Goal: Information Seeking & Learning: Learn about a topic

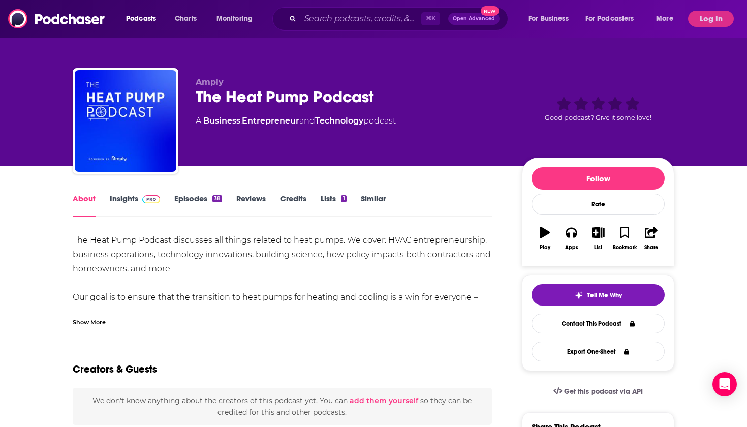
scroll to position [20, 0]
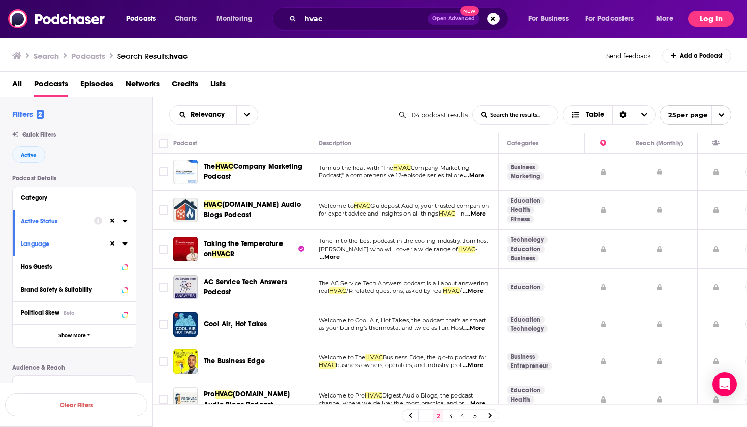
click at [717, 17] on button "Log In" at bounding box center [711, 19] width 46 height 16
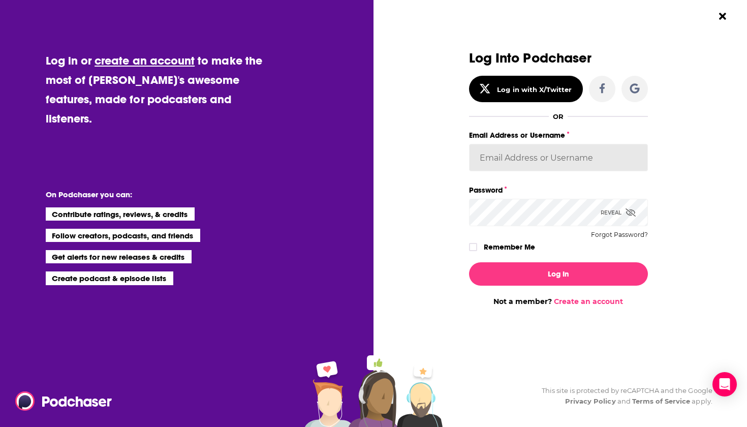
type input "emmadonovan"
click at [558, 273] on button "Log In" at bounding box center [558, 273] width 179 height 23
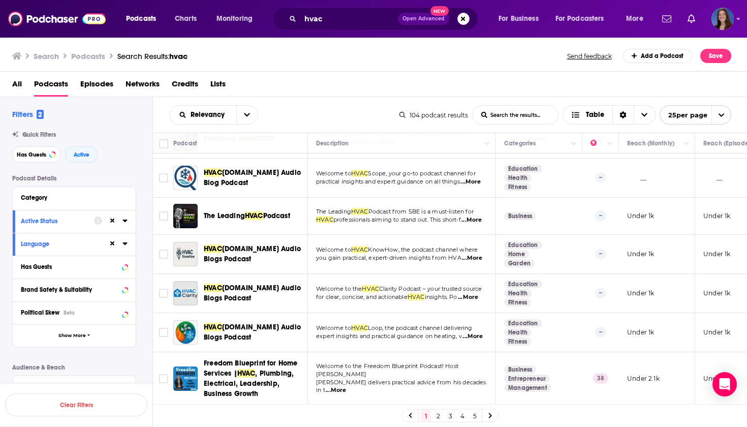
scroll to position [763, 0]
click at [436, 416] on link "2" at bounding box center [438, 416] width 10 height 12
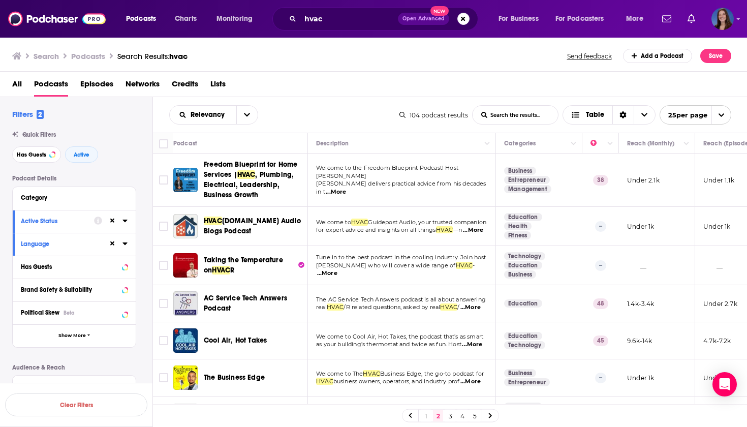
click at [335, 188] on span "...More" at bounding box center [336, 192] width 20 height 8
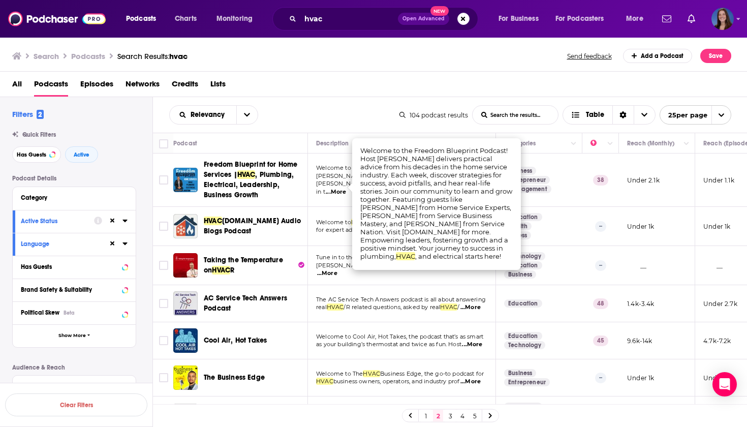
click at [403, 92] on div "All Podcasts Episodes Networks Credits Lists" at bounding box center [375, 86] width 727 height 21
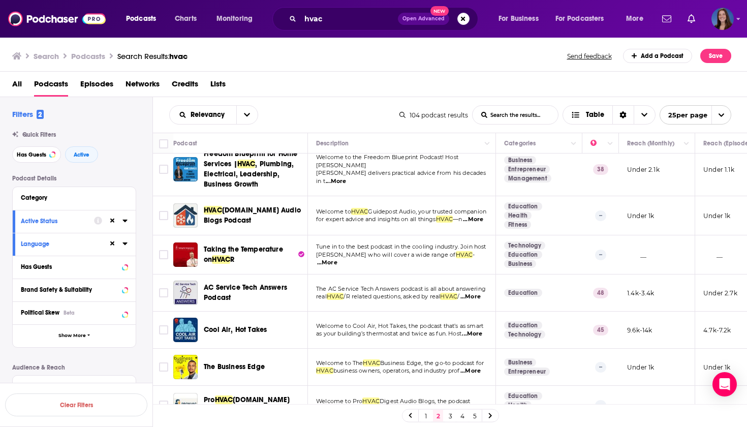
scroll to position [16, 0]
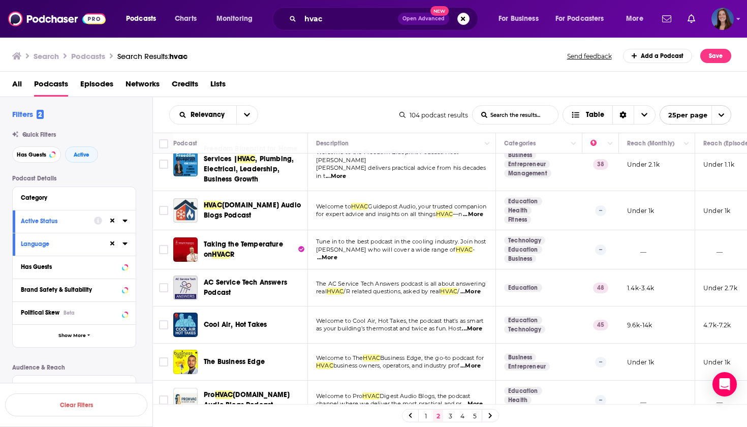
click at [337, 261] on span "...More" at bounding box center [327, 258] width 20 height 8
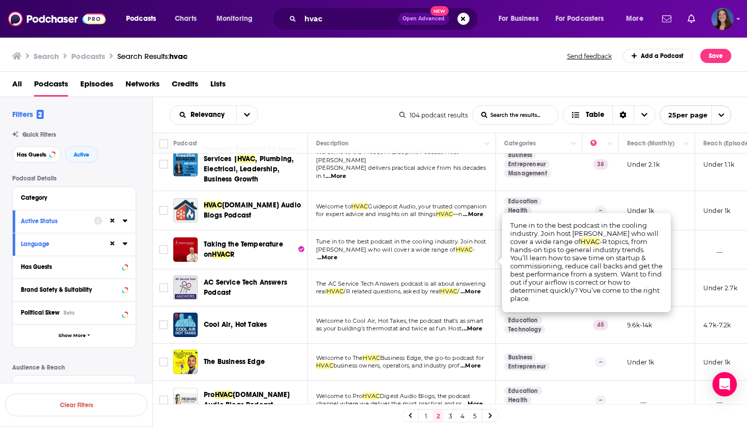
click at [345, 102] on div "Relevancy List Search Input Search the results... Table 104 podcast results Lis…" at bounding box center [450, 115] width 595 height 36
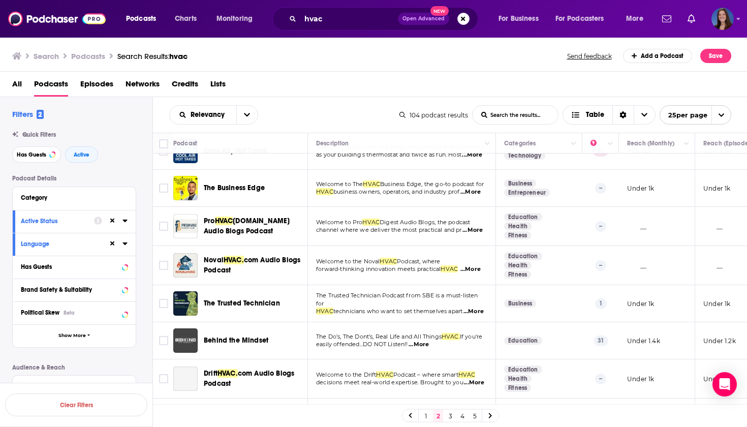
scroll to position [193, 0]
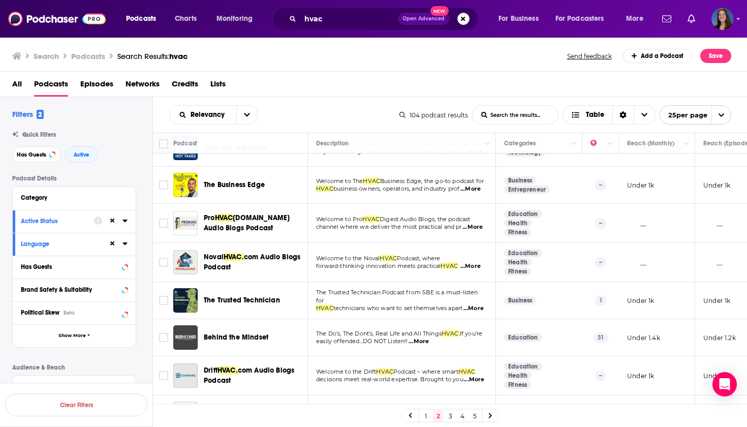
click at [476, 231] on span "...More" at bounding box center [472, 227] width 20 height 8
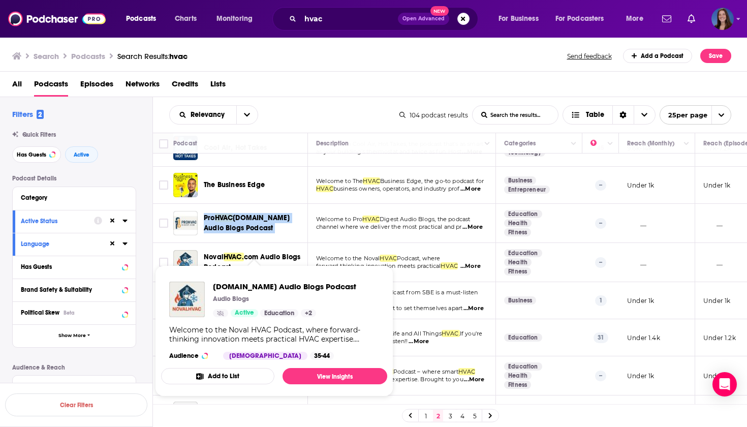
scroll to position [0, 0]
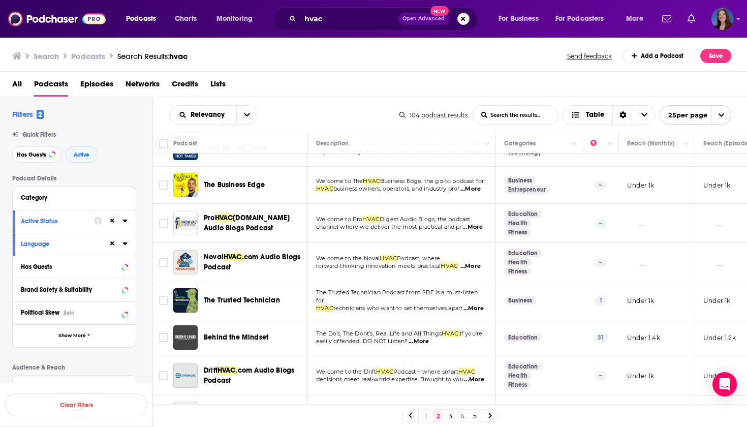
click at [477, 270] on span "...More" at bounding box center [470, 266] width 20 height 8
click at [463, 313] on span "...More" at bounding box center [473, 308] width 20 height 8
click at [295, 305] on div "The Trusted Technician" at bounding box center [257, 300] width 106 height 10
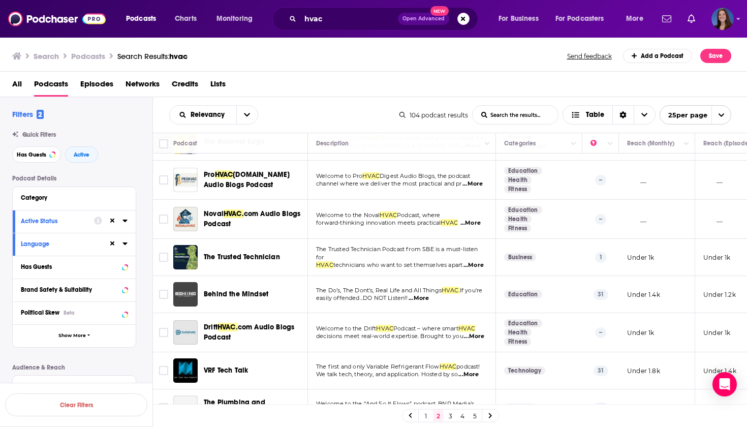
scroll to position [237, 0]
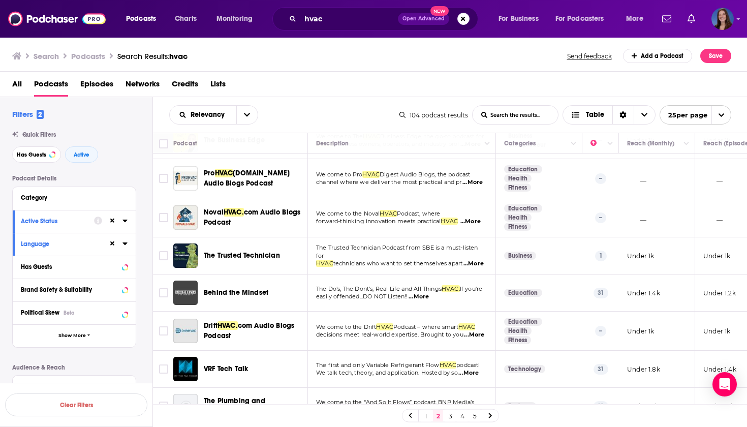
click at [463, 268] on span "...More" at bounding box center [473, 264] width 20 height 8
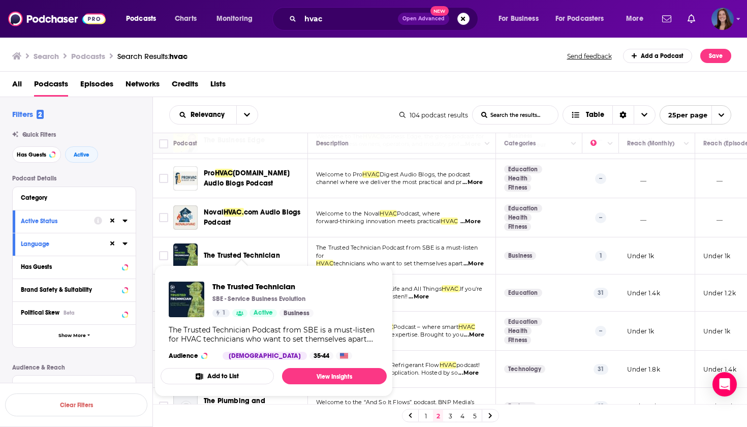
click at [222, 262] on span "The Trusted Technician SBE - Service Business Evolution 1 Active Business The T…" at bounding box center [273, 330] width 238 height 143
click at [214, 264] on span "The Trusted Technician SBE - Service Business Evolution 1 Active Business The T…" at bounding box center [273, 330] width 238 height 143
click at [226, 285] on span "The Trusted Technician" at bounding box center [262, 287] width 101 height 10
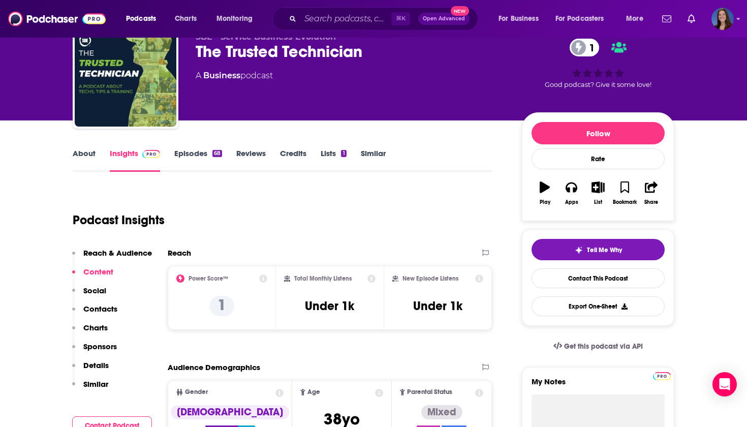
scroll to position [19, 0]
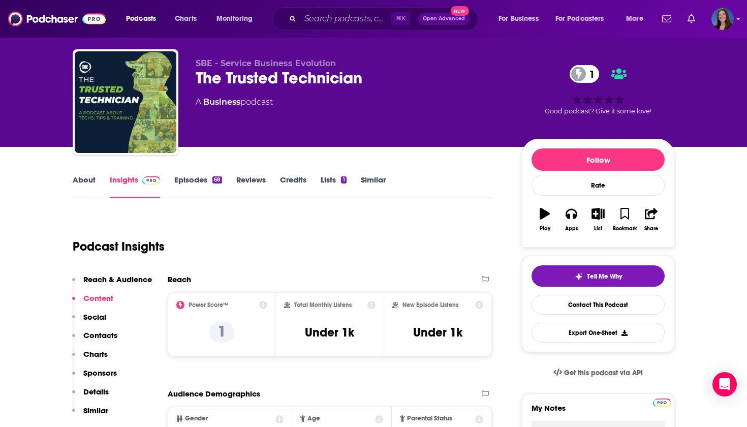
click at [201, 177] on link "Episodes 68" at bounding box center [198, 186] width 48 height 23
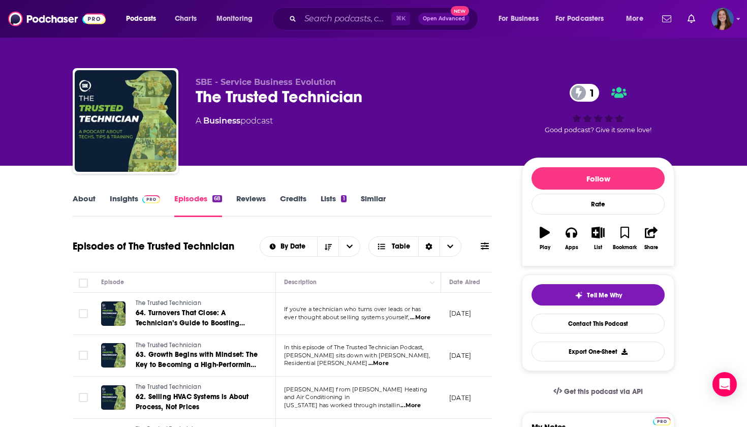
scroll to position [43, 0]
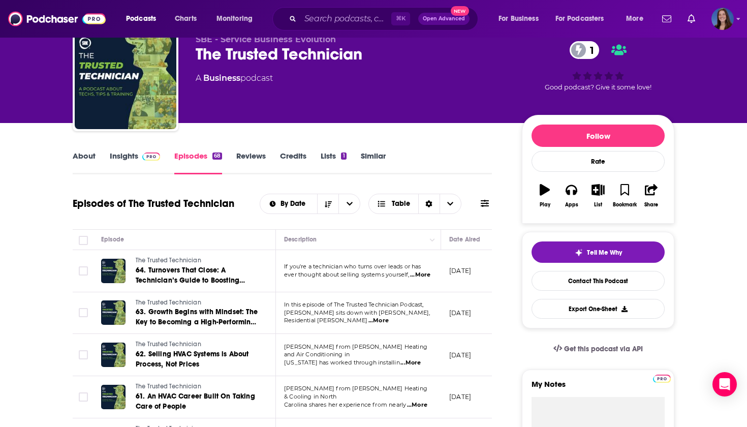
click at [422, 275] on span "...More" at bounding box center [420, 275] width 20 height 8
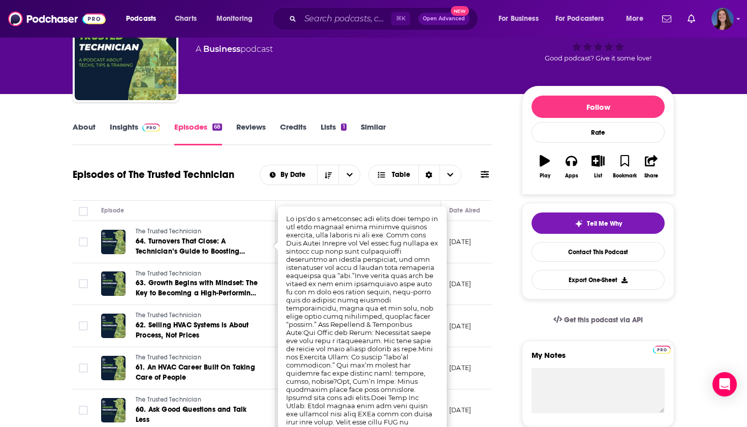
scroll to position [75, 0]
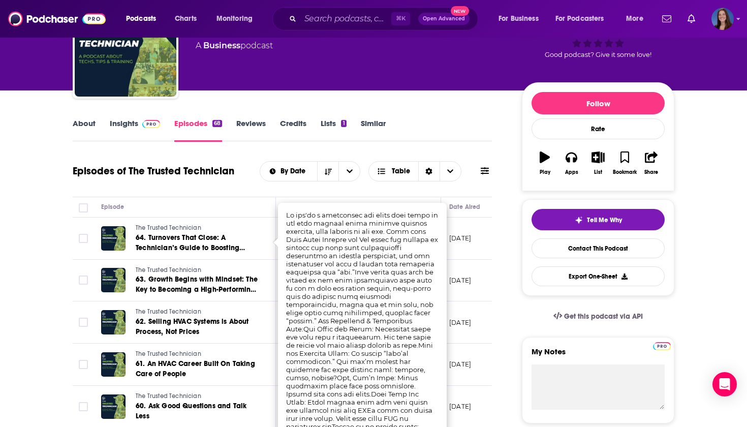
click at [124, 199] on th "Episode" at bounding box center [184, 207] width 183 height 20
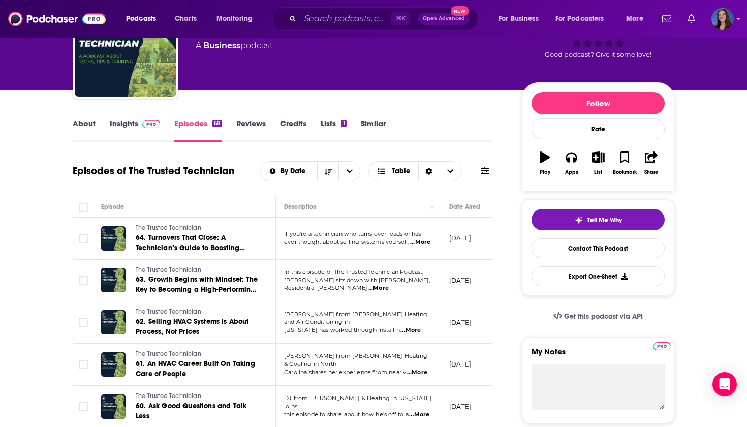
click at [86, 124] on link "About" at bounding box center [84, 129] width 23 height 23
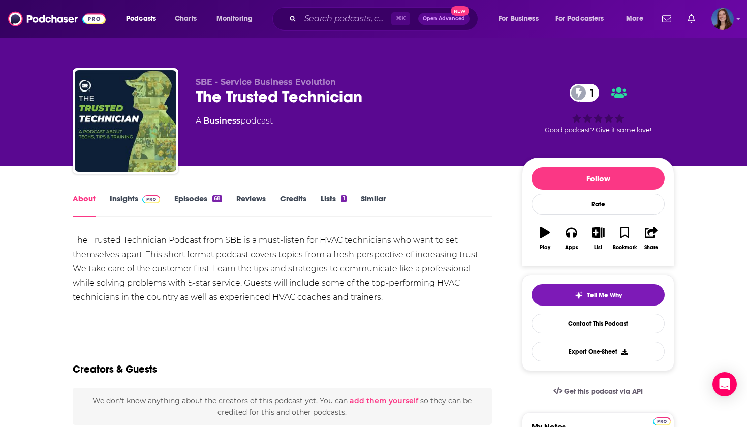
click at [154, 267] on div "The Trusted Technician Podcast from SBE is a must-listen for HVAC technicians w…" at bounding box center [282, 268] width 419 height 71
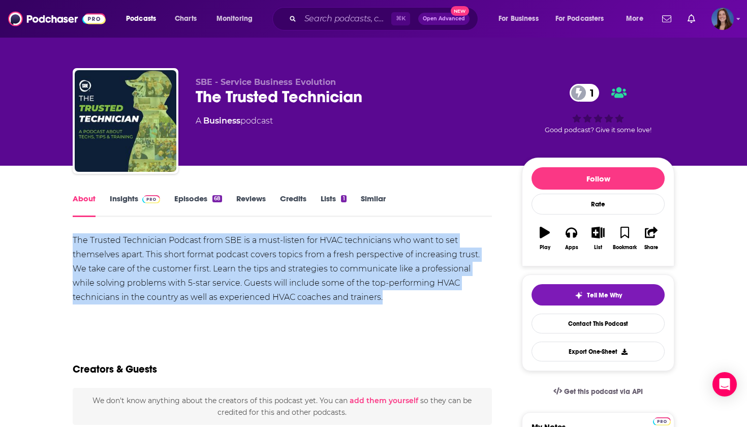
copy div "The Trusted Technician Podcast from SBE is a must-listen for HVAC technicians w…"
click at [191, 196] on link "Episodes 68" at bounding box center [198, 205] width 48 height 23
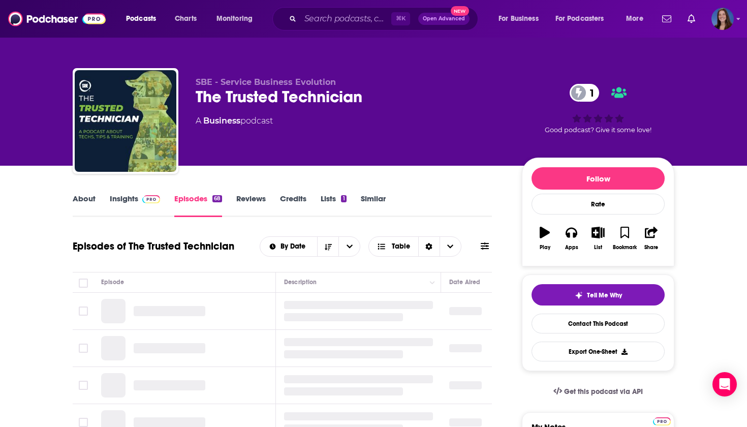
click at [124, 196] on link "Insights" at bounding box center [135, 205] width 50 height 23
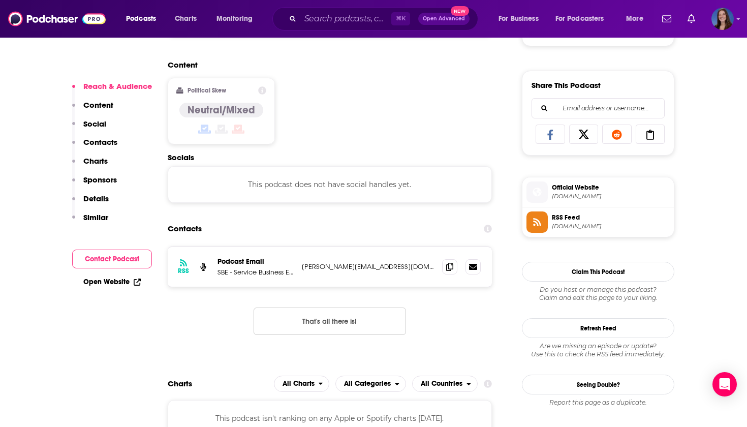
scroll to position [606, 0]
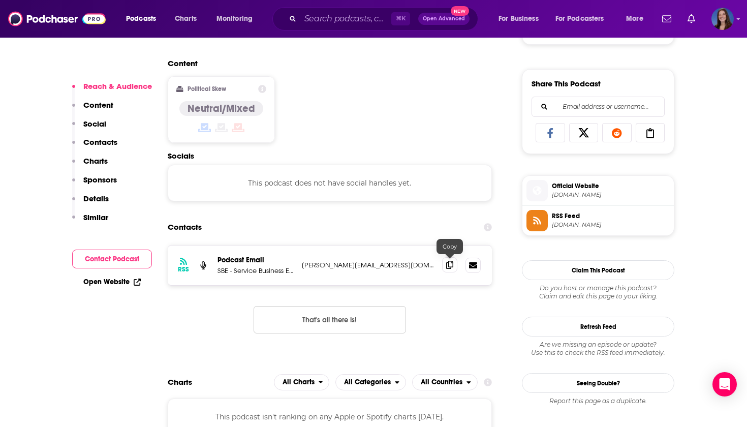
click at [449, 264] on icon at bounding box center [449, 265] width 7 height 8
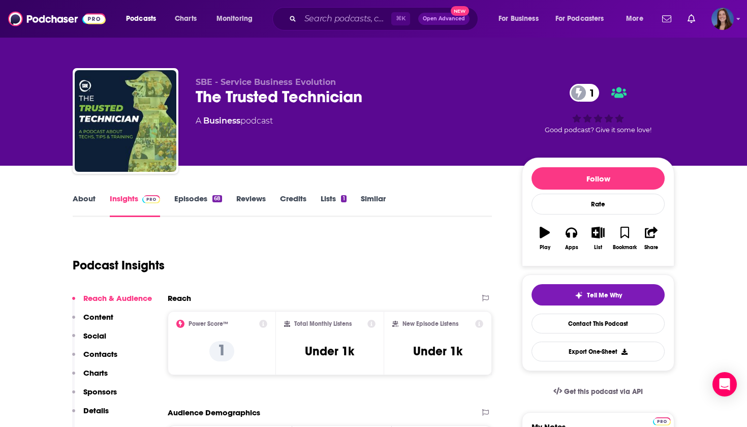
scroll to position [0, 0]
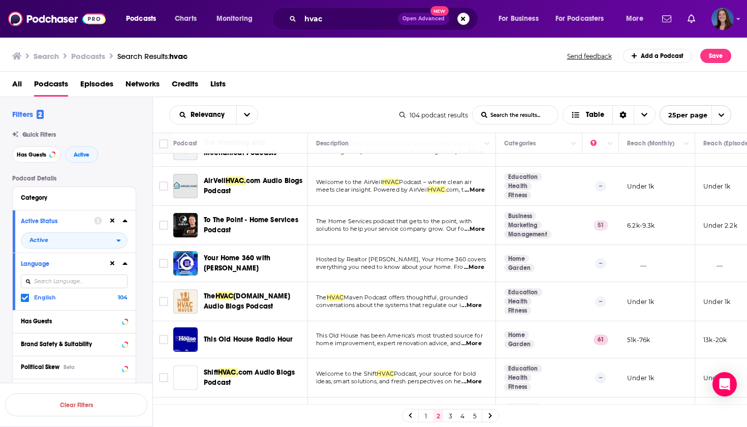
scroll to position [496, 0]
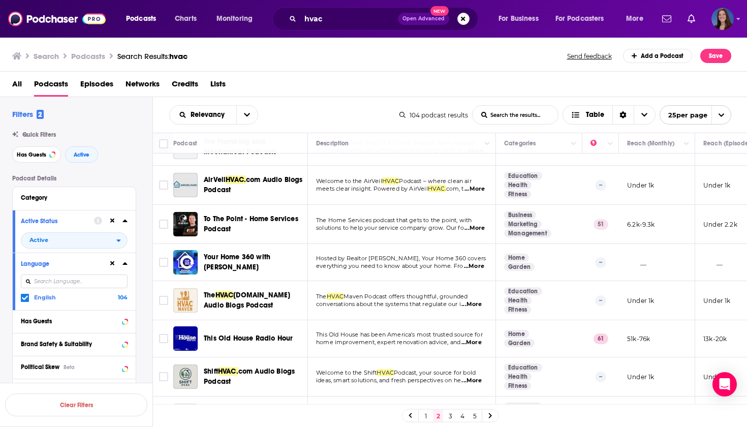
click at [468, 232] on span "...More" at bounding box center [474, 228] width 20 height 8
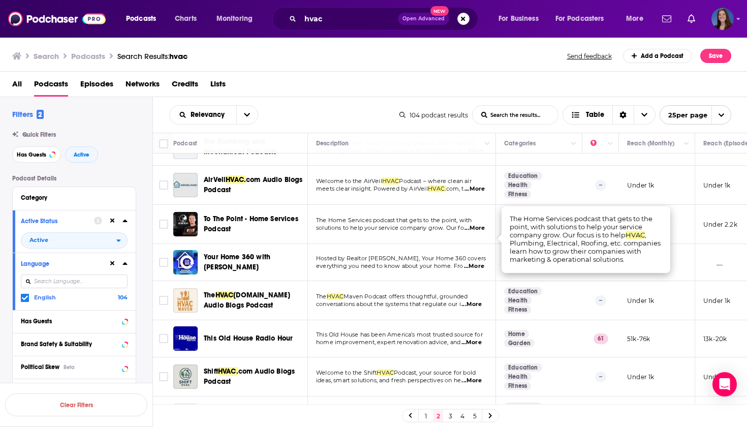
click at [426, 231] on span "solutions to help your service company grow. Our fo" at bounding box center [390, 227] width 148 height 7
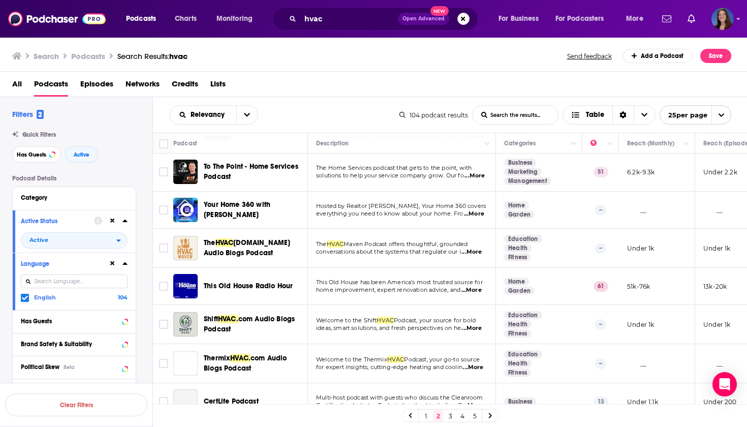
scroll to position [561, 0]
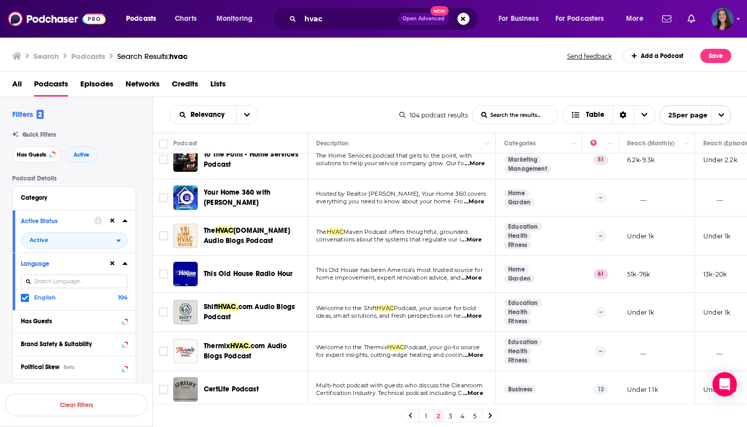
click at [473, 282] on span "...More" at bounding box center [471, 278] width 20 height 8
click at [384, 127] on div "Relevancy List Search Input Search the results... Table 104 podcast results Lis…" at bounding box center [450, 115] width 595 height 36
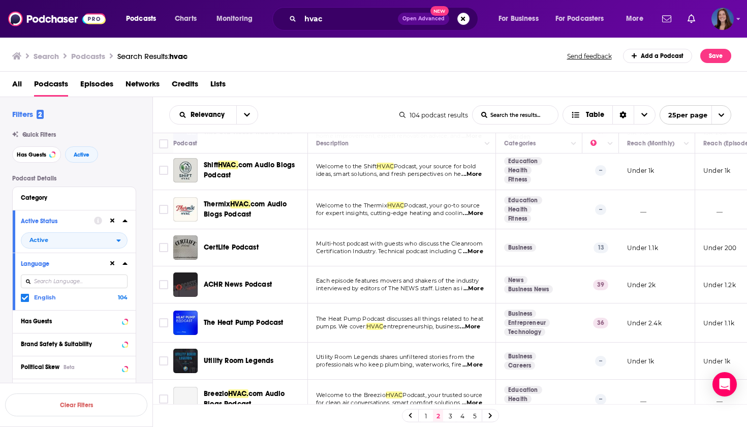
scroll to position [703, 0]
click at [475, 292] on span "...More" at bounding box center [473, 288] width 20 height 8
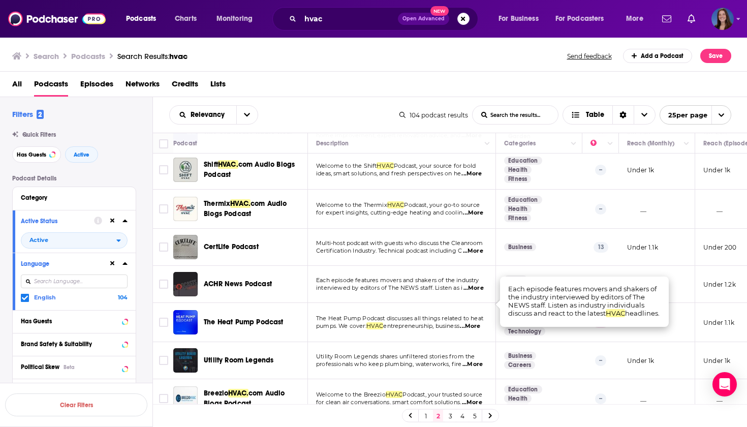
click at [457, 286] on td "Each episode features movers and shakers of the industry interviewed by editors…" at bounding box center [402, 284] width 188 height 37
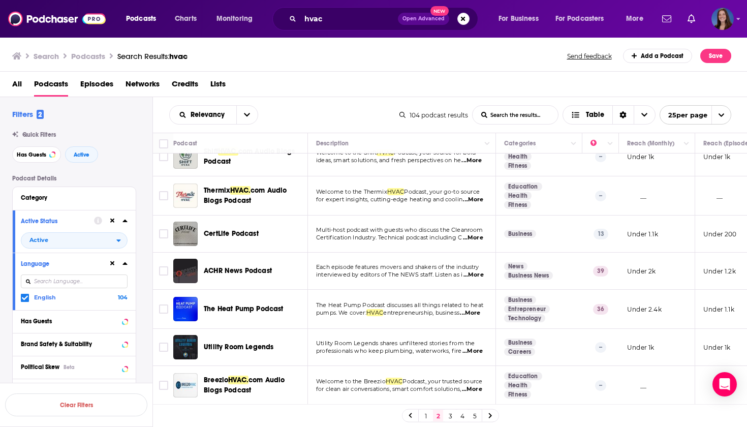
scroll to position [0, 0]
click at [448, 413] on link "3" at bounding box center [450, 416] width 10 height 12
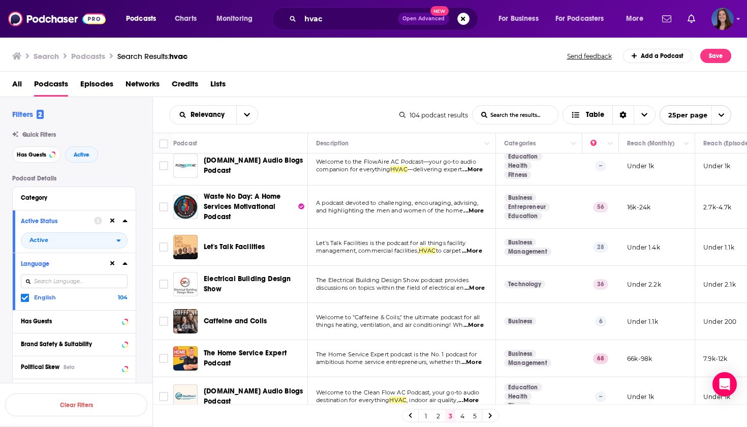
scroll to position [8, 0]
click at [478, 212] on span "...More" at bounding box center [473, 210] width 20 height 8
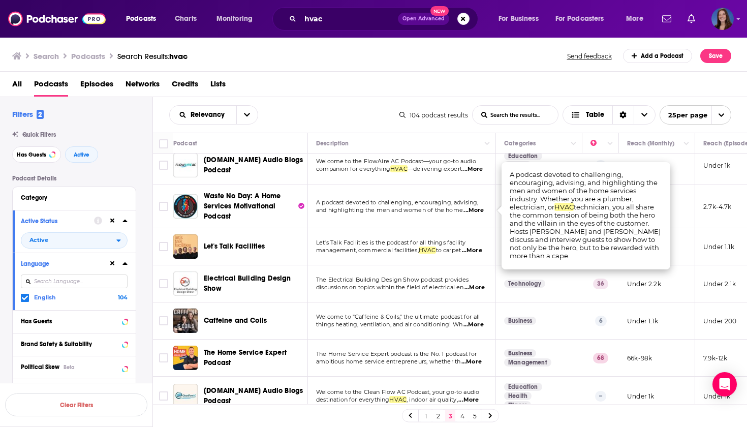
click at [461, 182] on td "Welcome to the FlowAire AC Podcast—your go-to audio companion for everything HV…" at bounding box center [402, 165] width 188 height 39
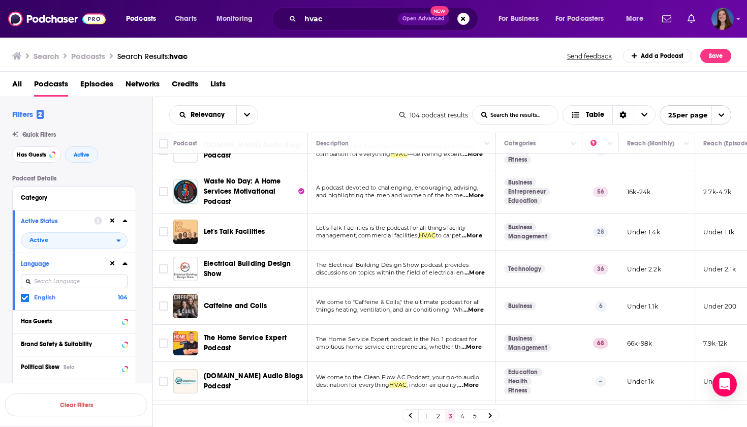
scroll to position [25, 0]
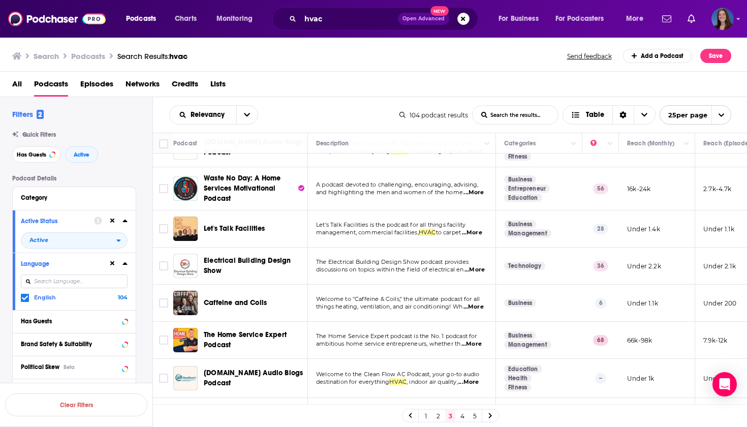
click at [464, 273] on span "...More" at bounding box center [474, 270] width 20 height 8
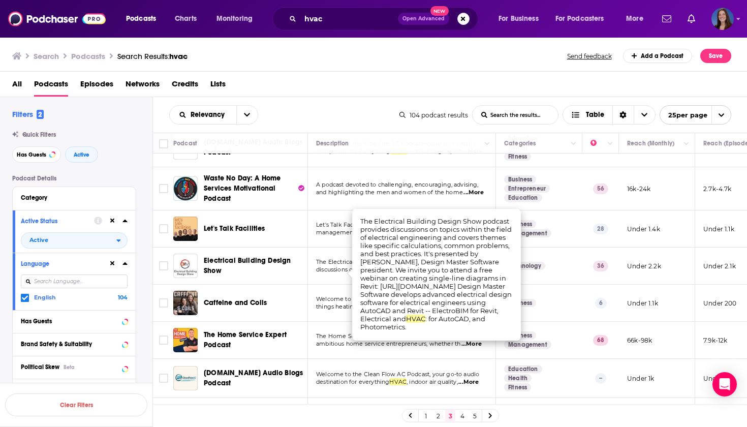
click at [313, 255] on td "The Electrical Building Design Show podcast provides discussions on topics with…" at bounding box center [402, 265] width 188 height 37
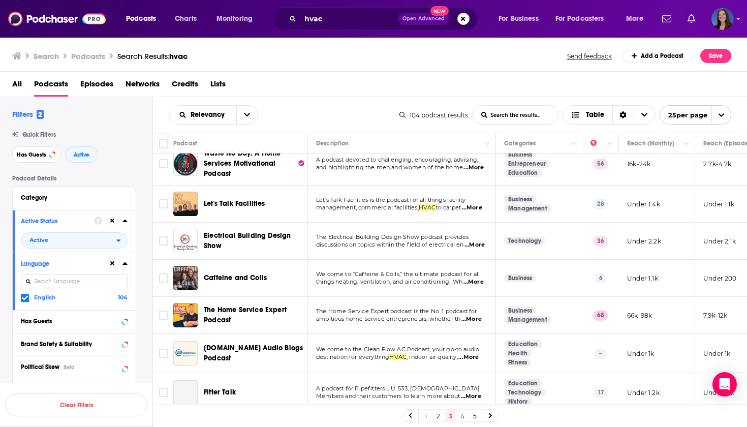
scroll to position [57, 0]
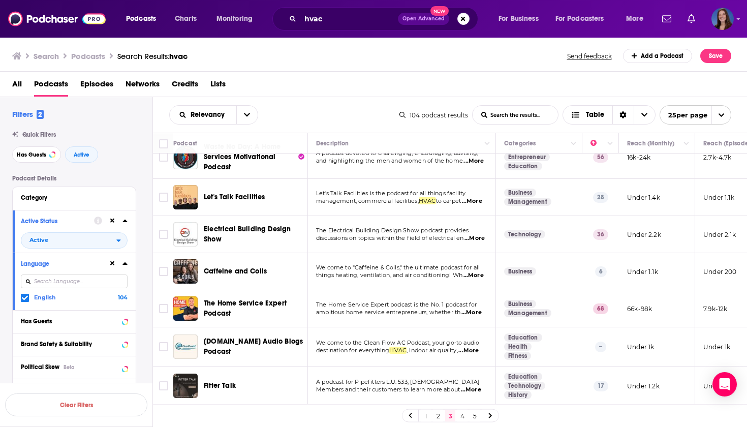
click at [475, 314] on span "...More" at bounding box center [471, 312] width 20 height 8
click at [452, 285] on td "Welcome to "Caffeine & Coils," the ultimate podcast for all things heating, ven…" at bounding box center [402, 271] width 188 height 37
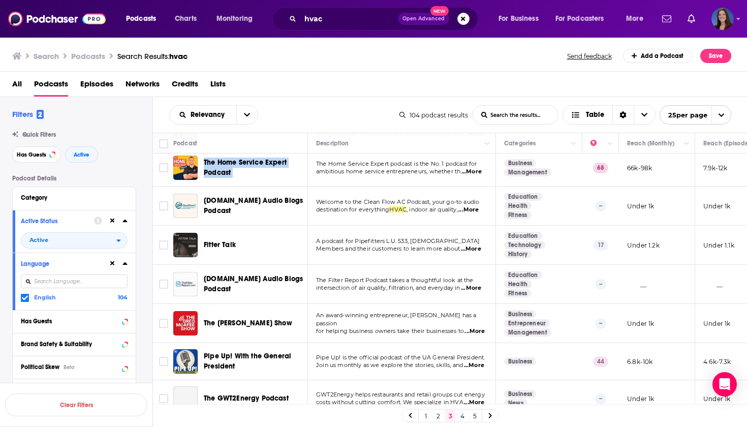
scroll to position [200, 0]
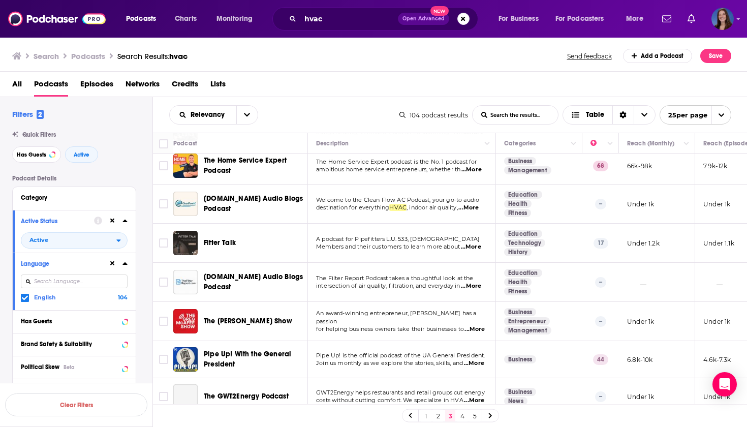
click at [464, 367] on span "...More" at bounding box center [474, 363] width 20 height 8
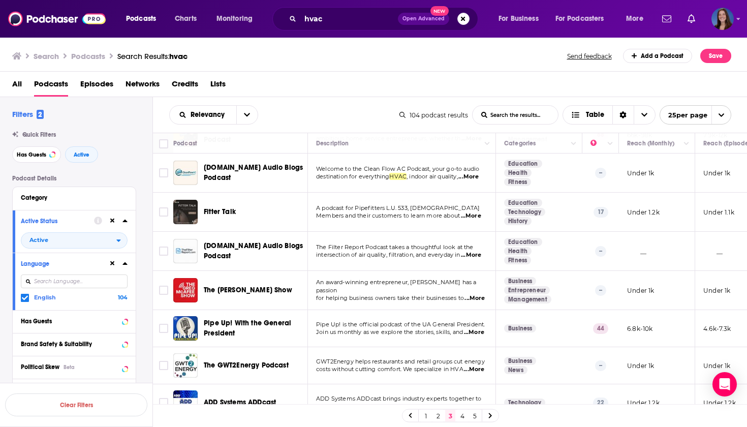
click at [294, 378] on div "The GWT2Energy Podcast" at bounding box center [257, 365] width 106 height 24
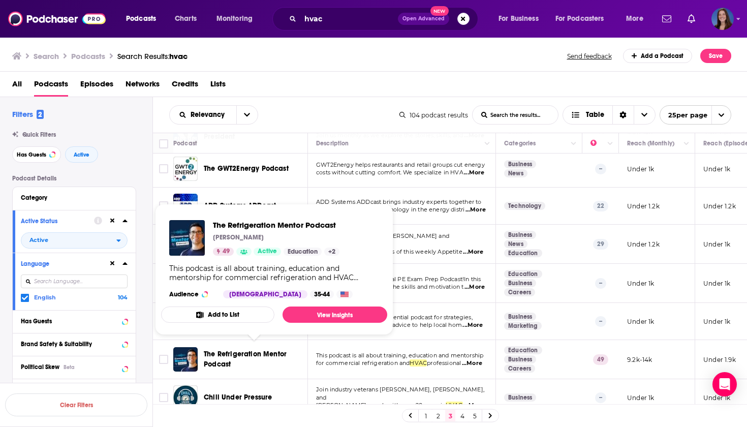
scroll to position [435, 0]
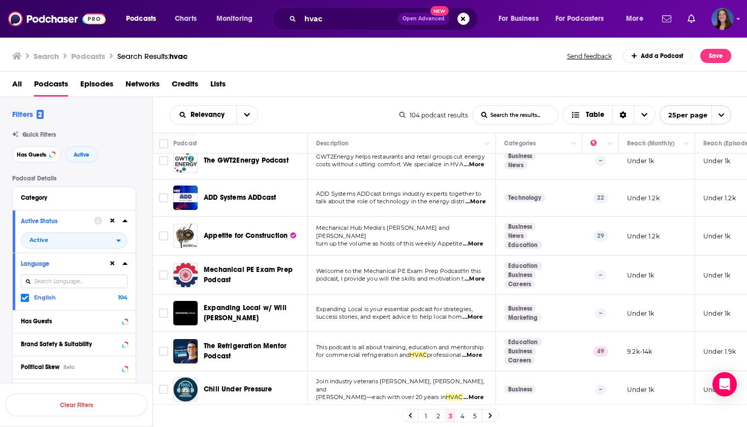
click at [474, 359] on span "...More" at bounding box center [472, 355] width 20 height 8
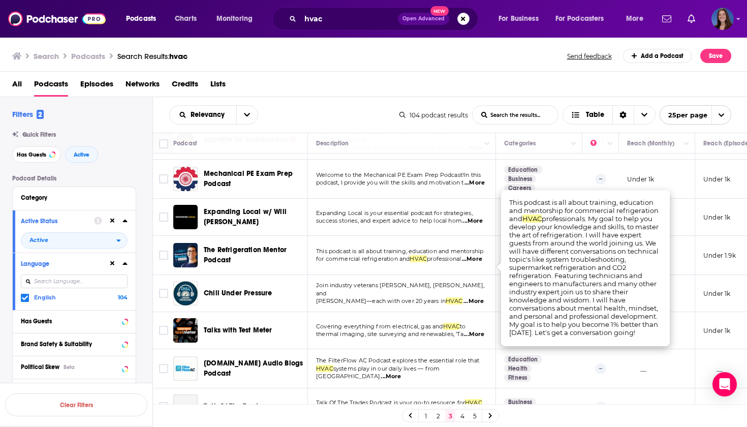
scroll to position [533, 0]
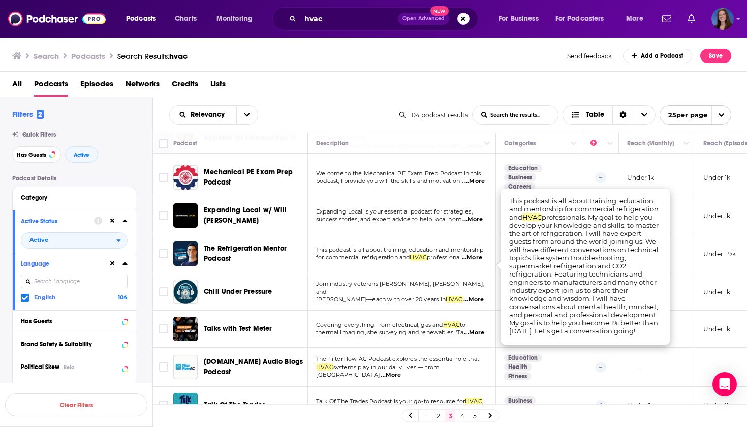
click at [313, 112] on div "Relevancy List Search Input Search the results... Table" at bounding box center [284, 114] width 230 height 19
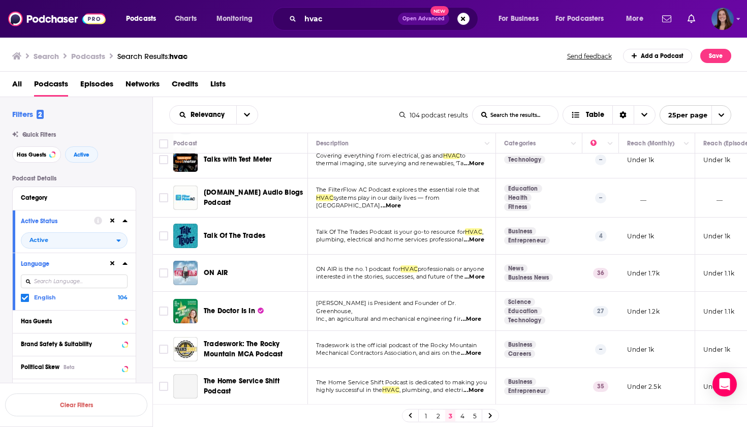
scroll to position [712, 0]
click at [464, 281] on span "...More" at bounding box center [474, 277] width 20 height 8
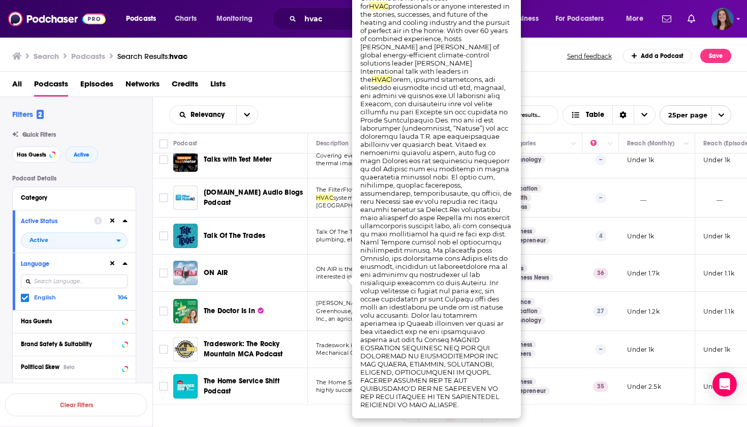
click at [464, 281] on span "...More" at bounding box center [474, 277] width 20 height 8
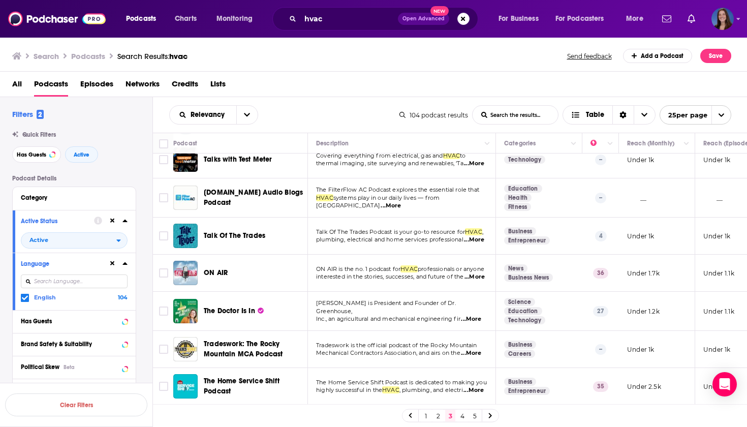
scroll to position [719, 0]
click at [463, 394] on span "...More" at bounding box center [473, 390] width 20 height 8
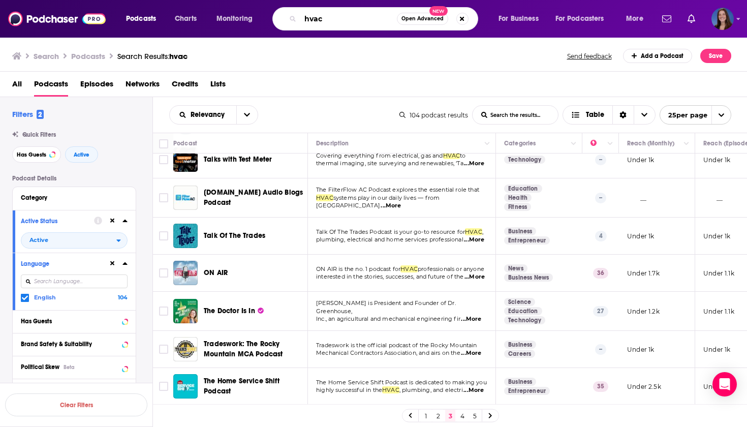
click at [305, 21] on input "hvac" at bounding box center [348, 19] width 97 height 16
type input "w"
type input "manufacturing warehouse"
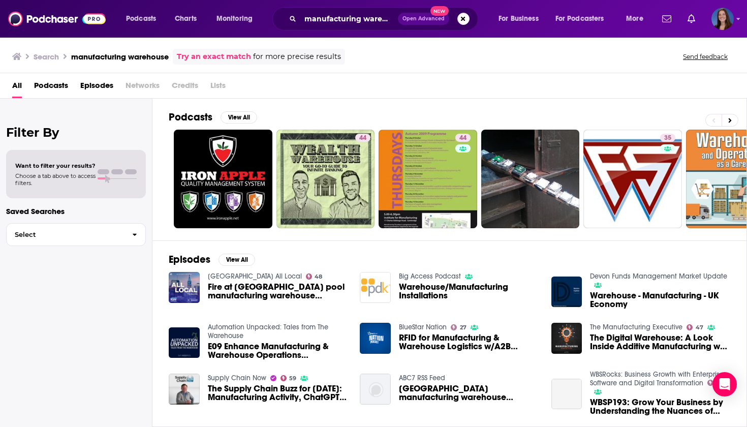
click at [48, 86] on span "Podcasts" at bounding box center [51, 87] width 34 height 21
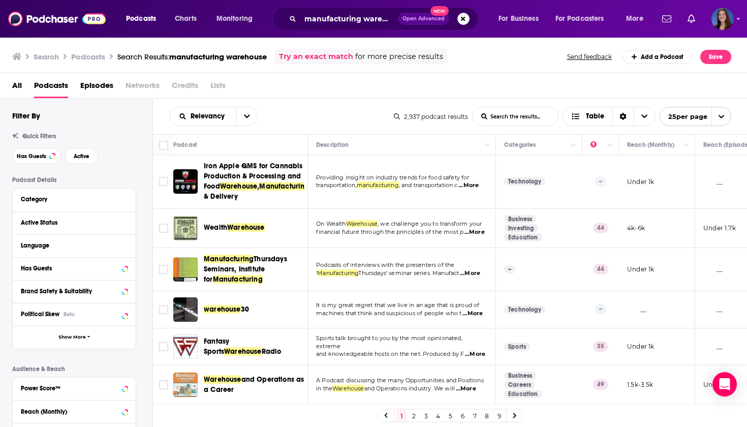
click at [464, 236] on span "...More" at bounding box center [474, 232] width 20 height 8
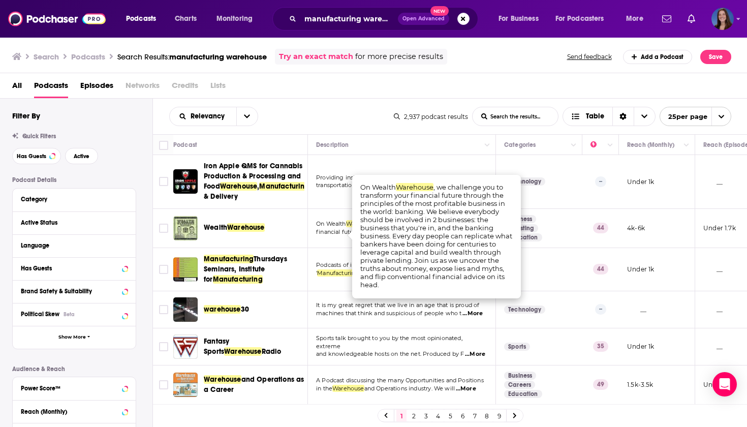
click at [307, 228] on div "Wealth Warehouse" at bounding box center [257, 228] width 106 height 10
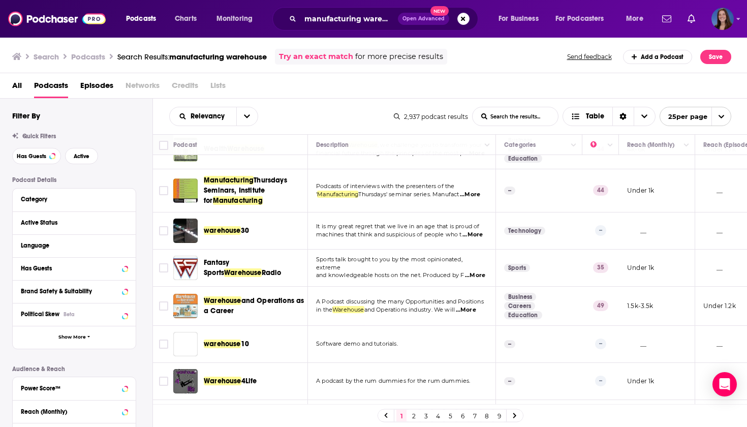
scroll to position [86, 0]
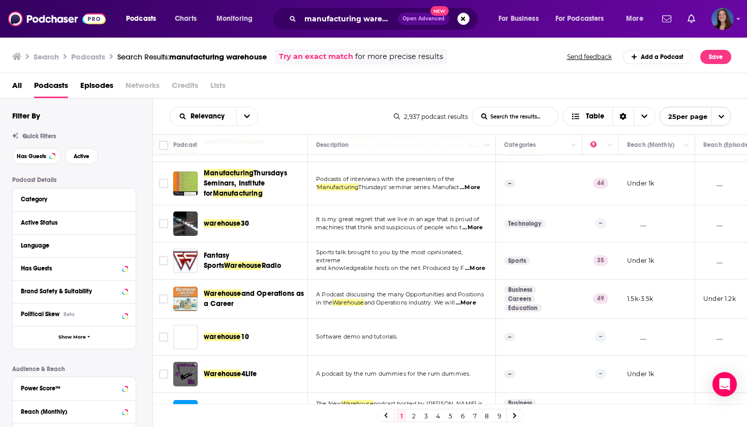
click at [476, 307] on span "...More" at bounding box center [466, 303] width 20 height 8
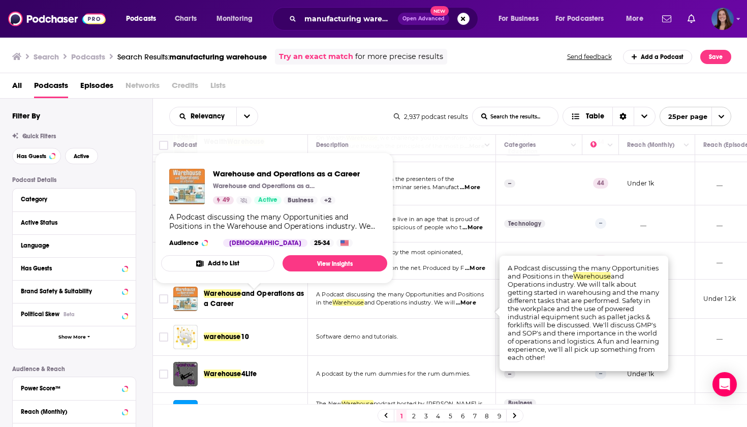
click at [224, 296] on span "Warehouse" at bounding box center [223, 293] width 38 height 9
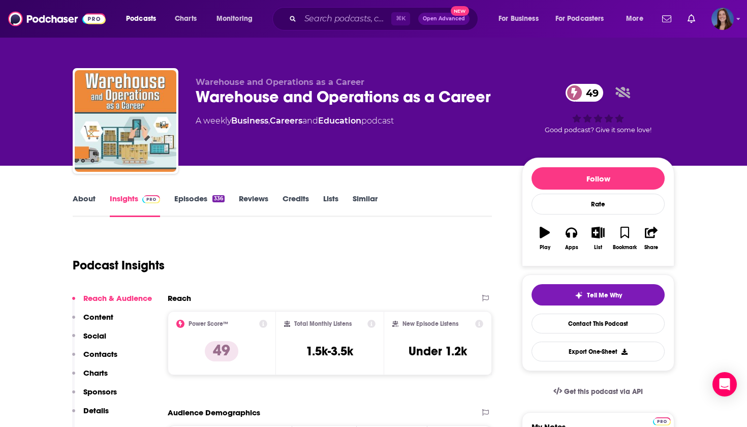
click at [88, 203] on link "About" at bounding box center [84, 205] width 23 height 23
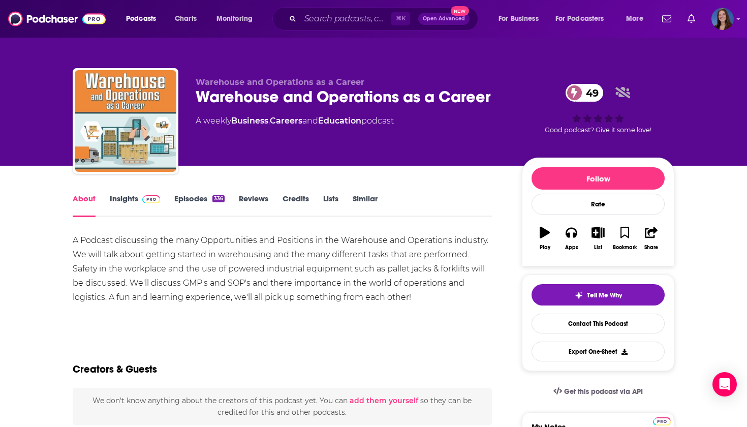
click at [187, 199] on link "Episodes 336" at bounding box center [199, 205] width 50 height 23
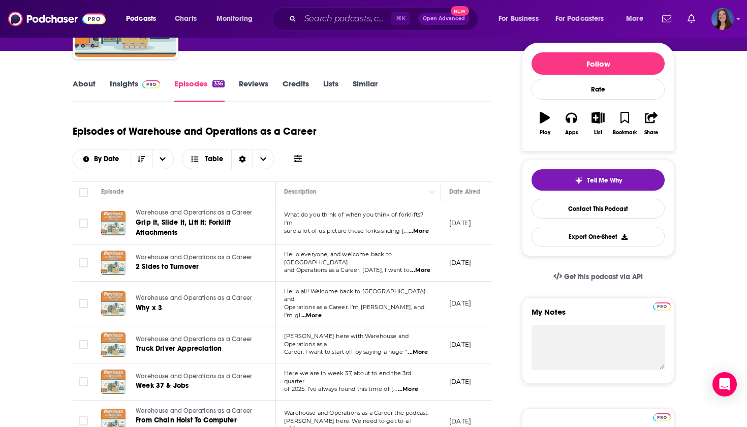
scroll to position [117, 0]
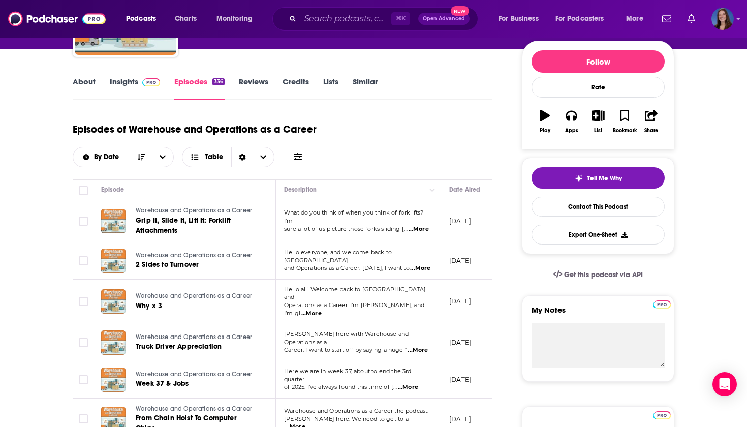
click at [425, 226] on span "...More" at bounding box center [419, 229] width 20 height 8
click at [391, 175] on div "Episodes of Warehouse and Operations as a Career By Date Table" at bounding box center [282, 148] width 419 height 64
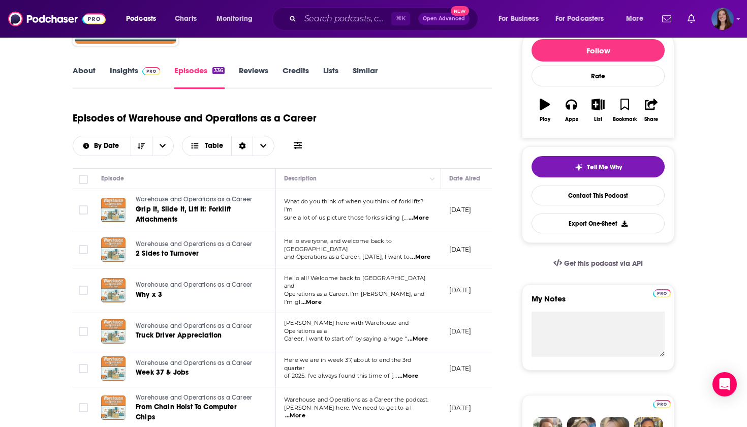
scroll to position [143, 0]
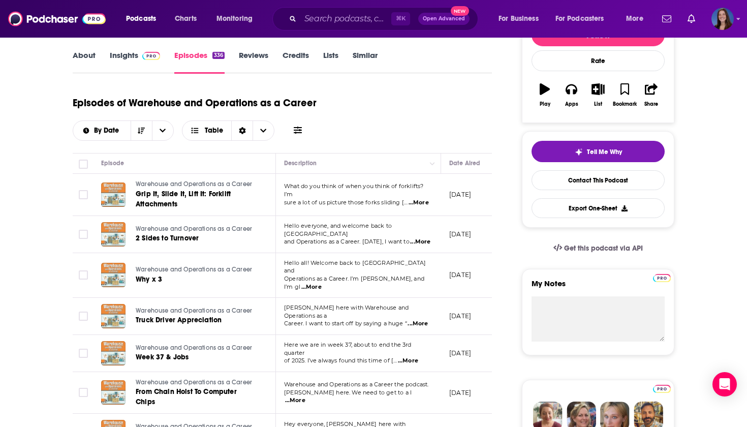
click at [430, 238] on span "...More" at bounding box center [420, 242] width 20 height 8
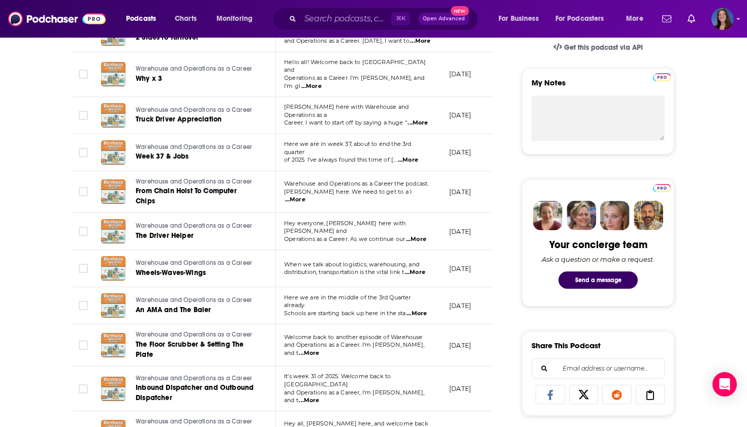
scroll to position [479, 0]
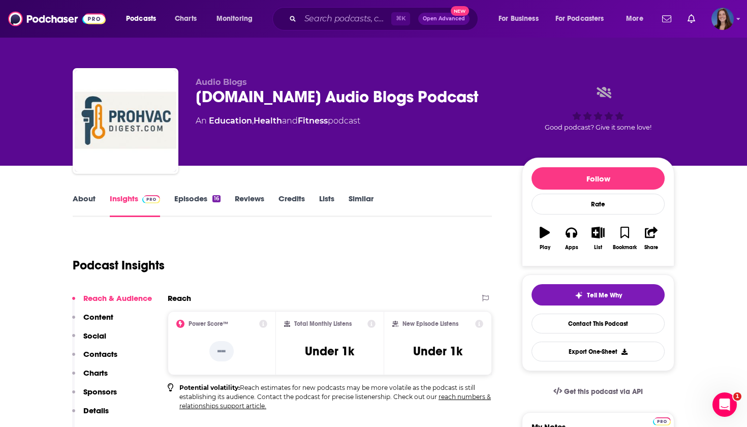
click at [81, 195] on link "About" at bounding box center [84, 205] width 23 height 23
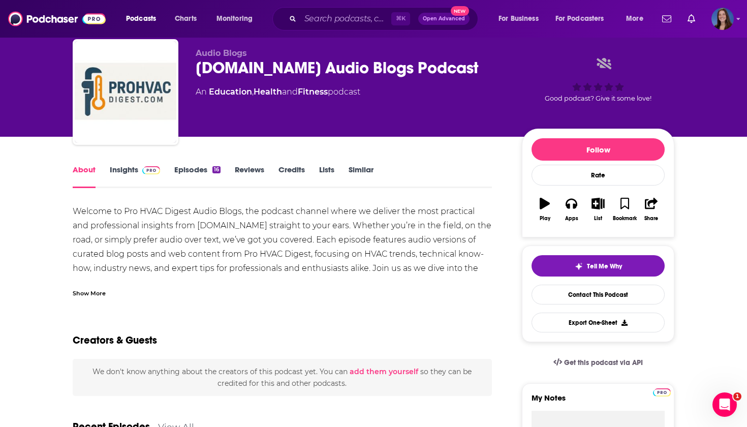
scroll to position [55, 0]
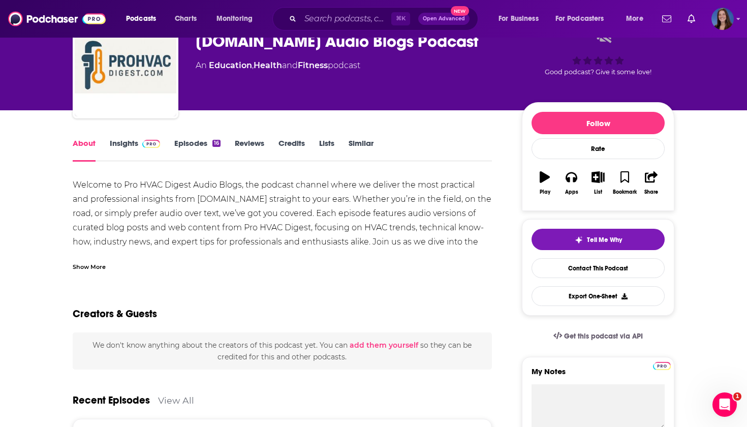
click at [83, 266] on div "Show More" at bounding box center [89, 266] width 33 height 10
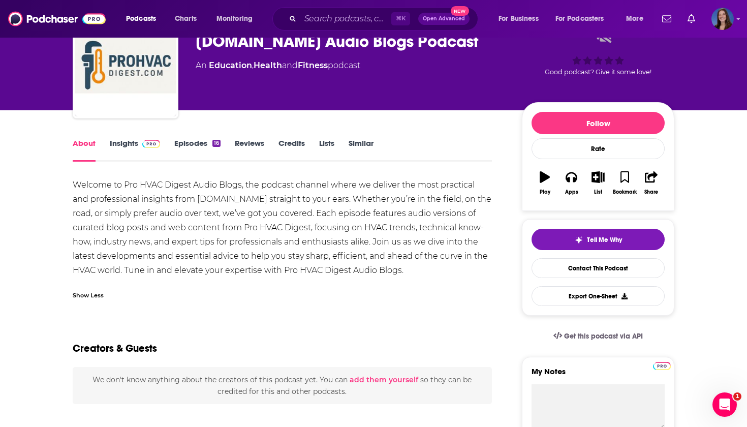
click at [198, 146] on link "Episodes 16" at bounding box center [197, 149] width 46 height 23
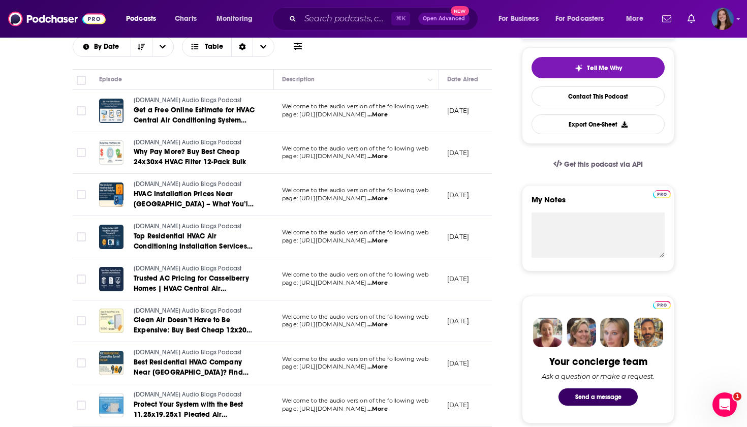
scroll to position [235, 0]
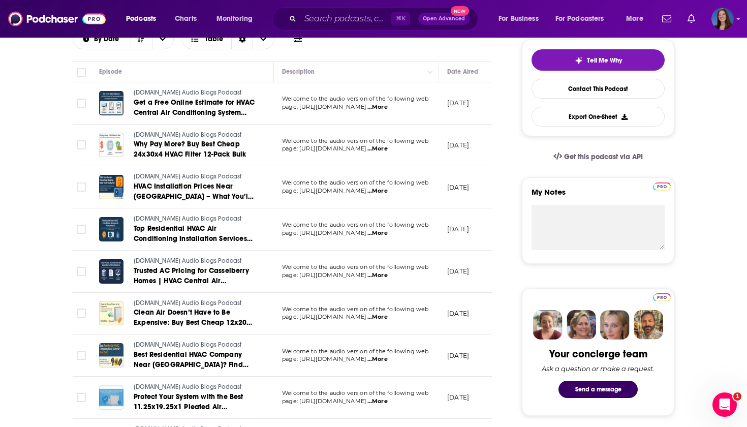
click at [388, 272] on span "...More" at bounding box center [377, 275] width 20 height 8
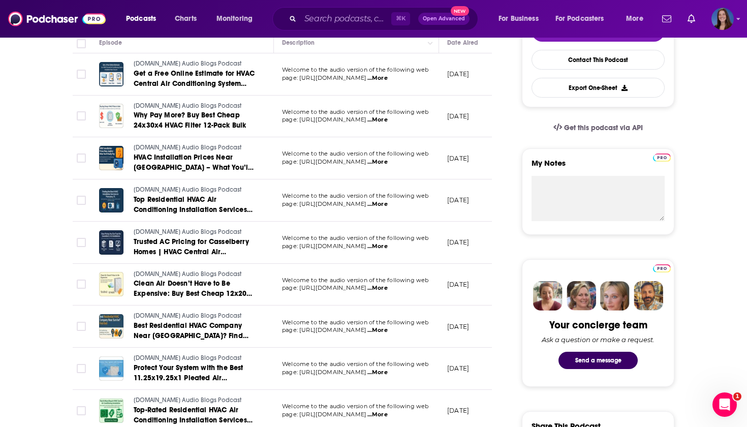
scroll to position [267, 0]
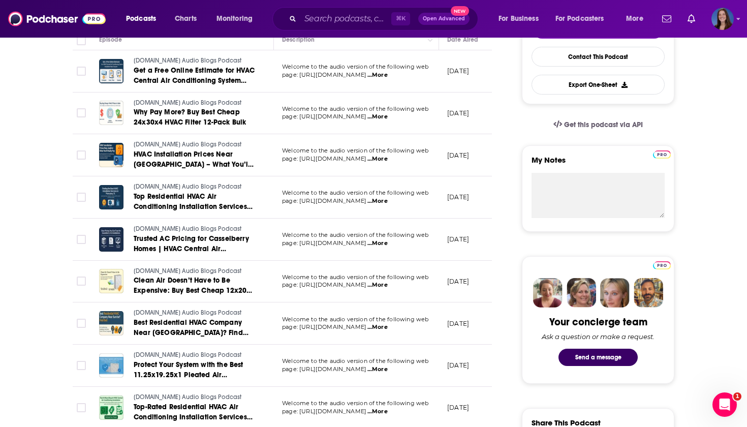
click at [388, 282] on span "...More" at bounding box center [377, 285] width 20 height 8
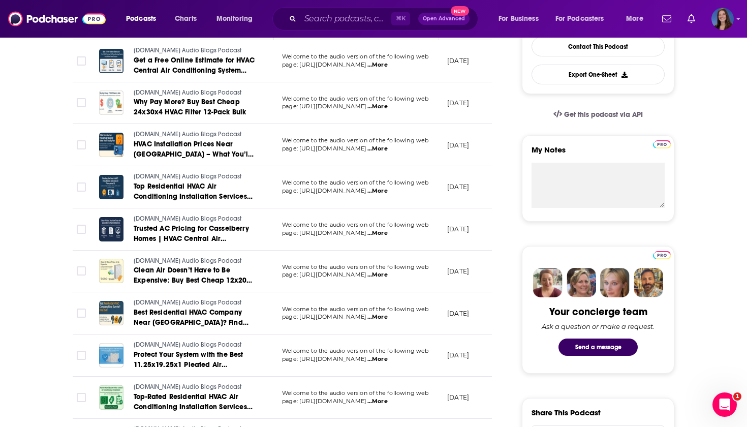
scroll to position [315, 0]
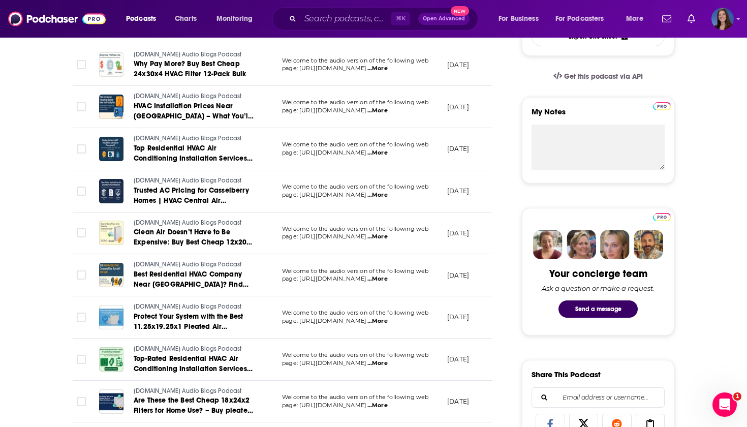
click at [388, 275] on span "...More" at bounding box center [377, 279] width 20 height 8
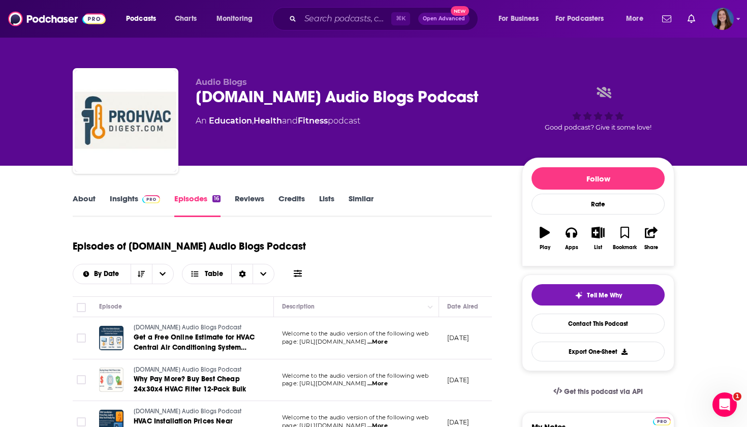
scroll to position [0, 0]
click at [81, 199] on link "About" at bounding box center [84, 205] width 23 height 23
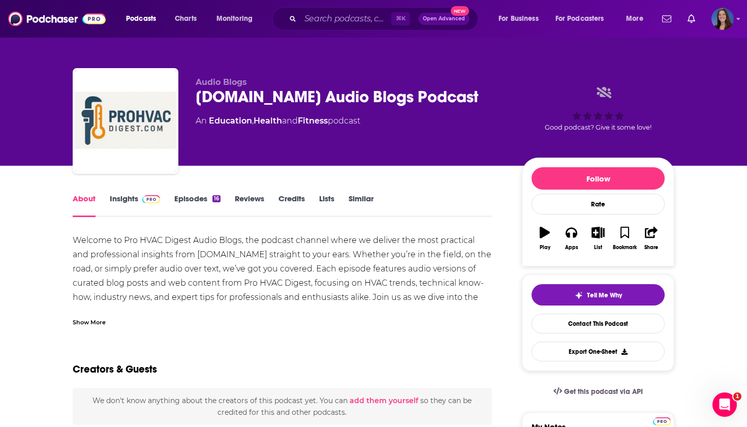
click at [260, 92] on div "[DOMAIN_NAME] Audio Blogs Podcast" at bounding box center [351, 97] width 310 height 20
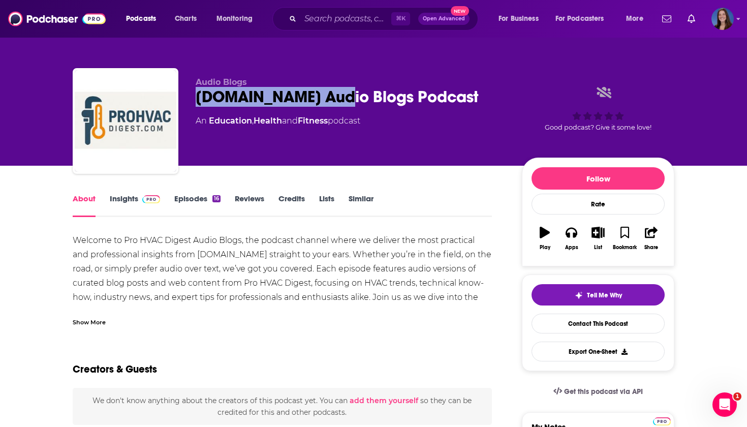
click at [260, 92] on div "[DOMAIN_NAME] Audio Blogs Podcast" at bounding box center [351, 97] width 310 height 20
copy div "[DOMAIN_NAME] Audio Blogs Podcast"
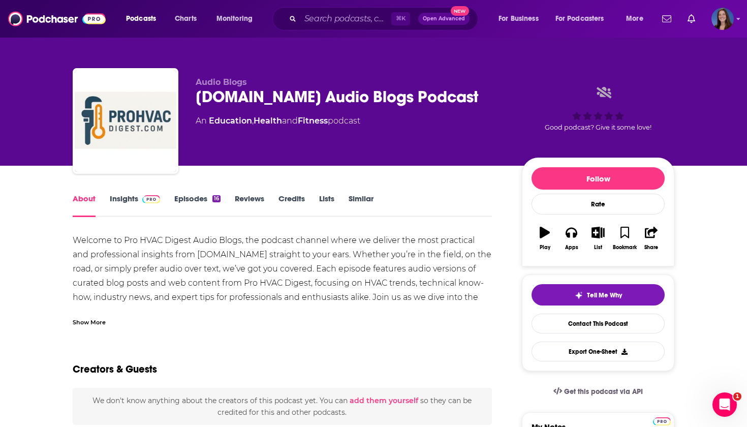
click at [93, 320] on div "Show More" at bounding box center [89, 322] width 33 height 10
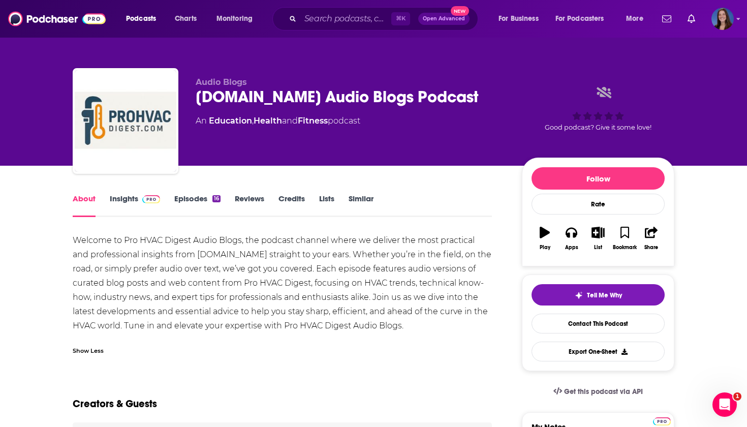
click at [84, 247] on div "Welcome to Pro HVAC Digest Audio Blogs, the podcast channel where we deliver th…" at bounding box center [282, 283] width 419 height 100
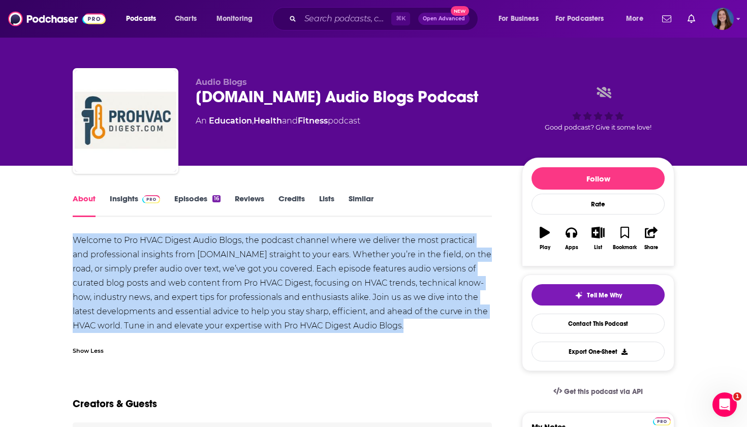
copy div "Welcome to Pro HVAC Digest Audio Blogs, the podcast channel where we deliver th…"
click at [194, 198] on link "Episodes 16" at bounding box center [197, 205] width 46 height 23
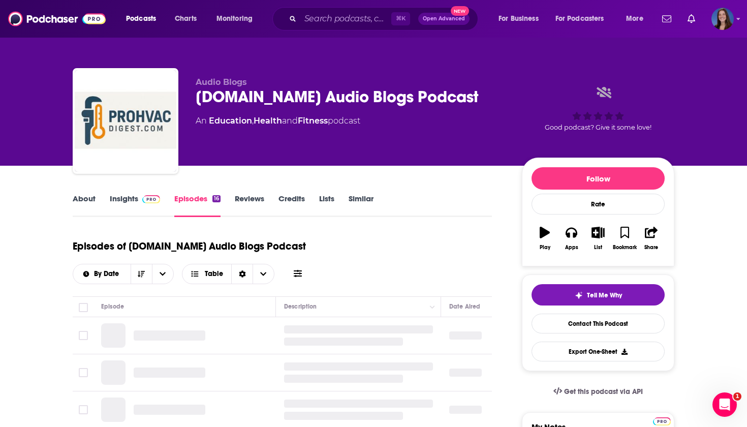
click at [125, 203] on link "Insights" at bounding box center [135, 205] width 50 height 23
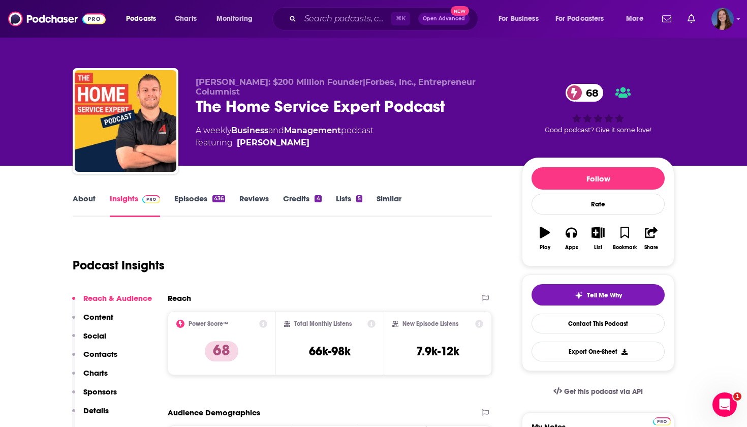
click at [79, 198] on link "About" at bounding box center [84, 205] width 23 height 23
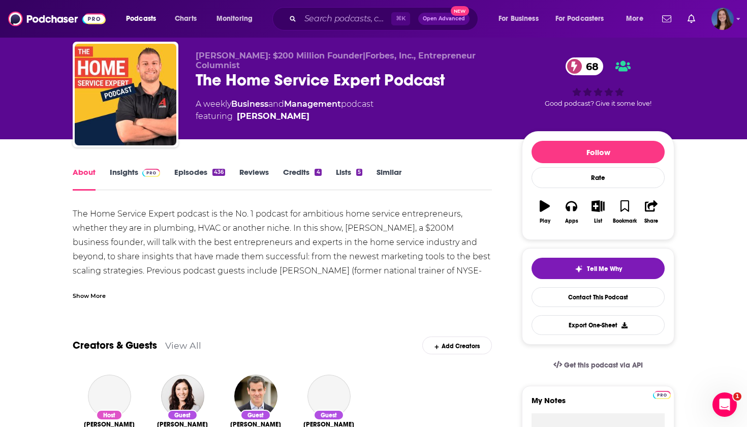
scroll to position [27, 0]
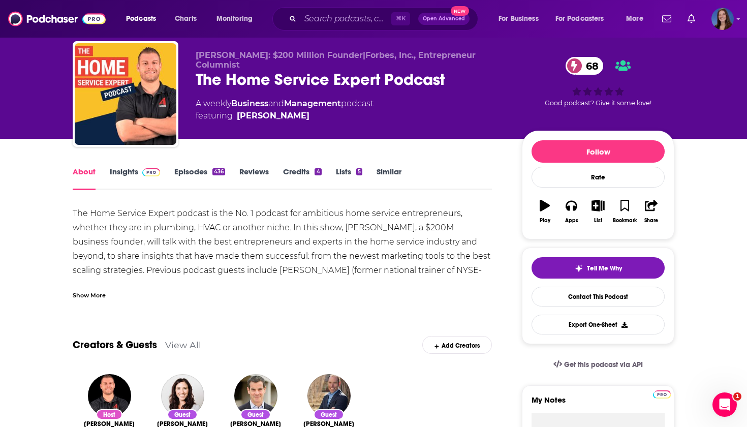
click at [96, 290] on div "Show More" at bounding box center [89, 295] width 33 height 10
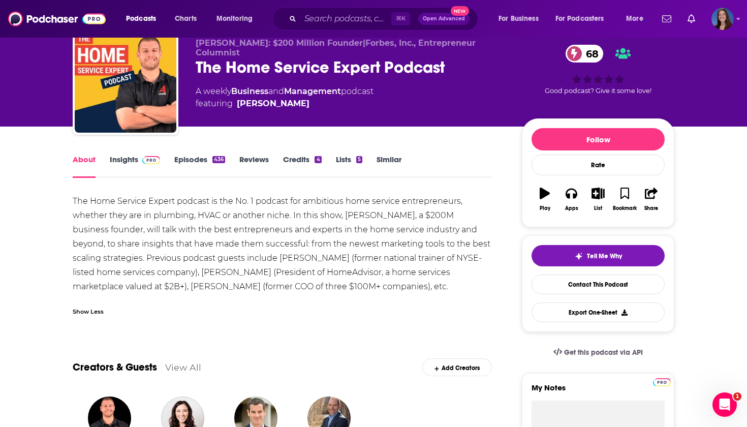
scroll to position [35, 0]
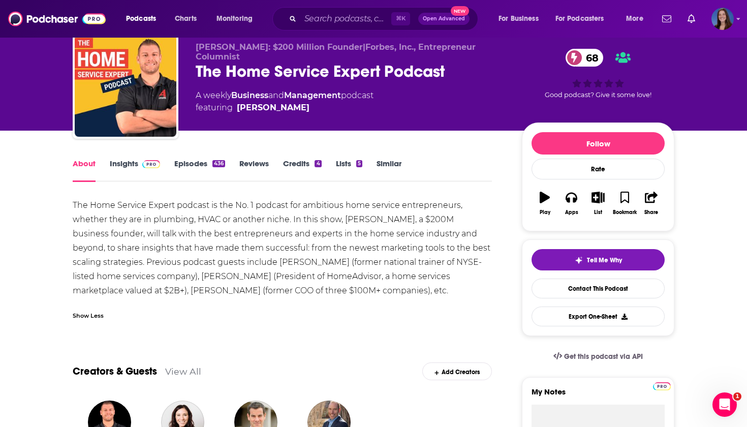
click at [122, 164] on link "Insights" at bounding box center [135, 170] width 50 height 23
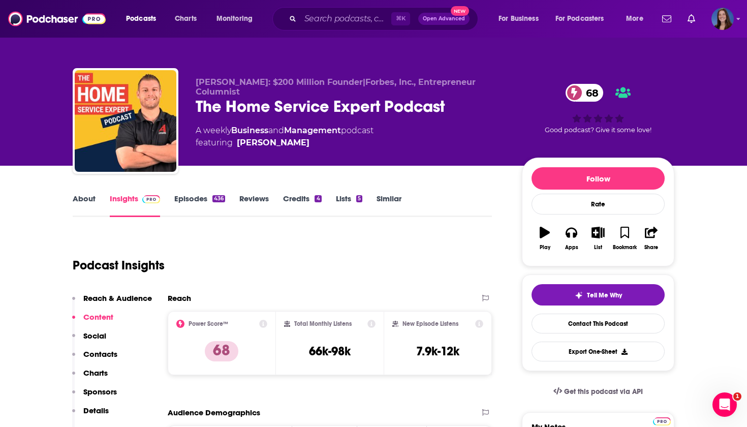
click at [202, 200] on link "Episodes 436" at bounding box center [199, 205] width 51 height 23
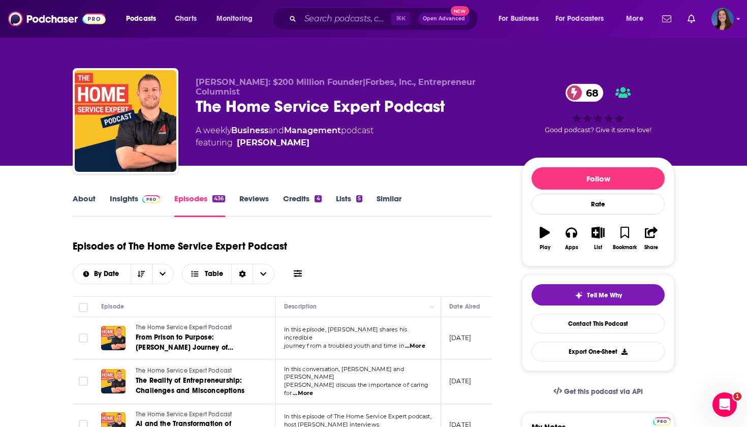
click at [80, 196] on link "About" at bounding box center [84, 205] width 23 height 23
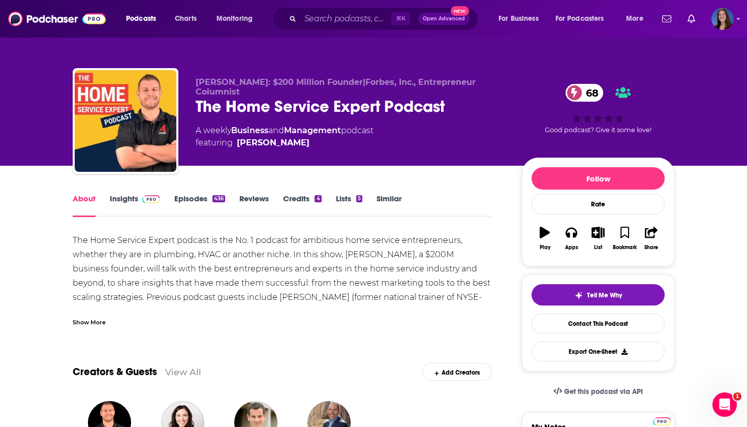
click at [259, 108] on div "The Home Service Expert Podcast 68" at bounding box center [351, 107] width 310 height 20
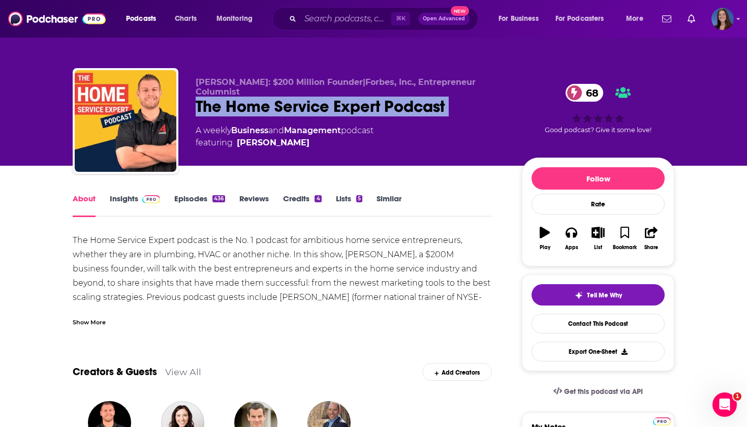
copy div "The Home Service Expert Podcast 68"
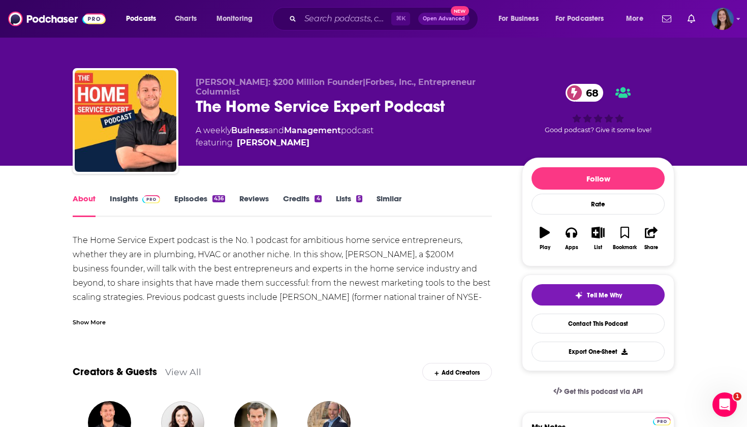
click at [90, 323] on div "Show More" at bounding box center [89, 322] width 33 height 10
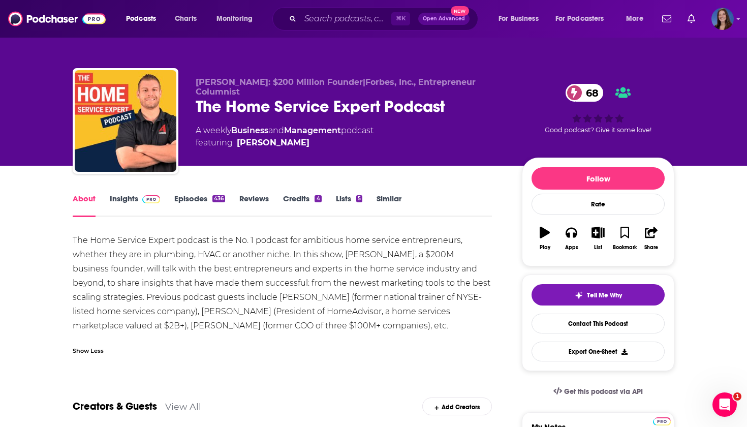
click at [95, 279] on div "The Home Service Expert podcast is the No. 1 podcast for ambitious home service…" at bounding box center [282, 283] width 419 height 100
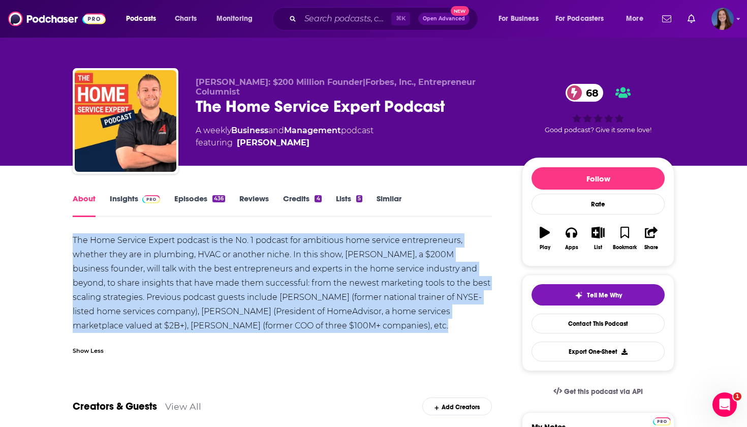
copy div "The Home Service Expert podcast is the No. 1 podcast for ambitious home service…"
click at [123, 201] on link "Insights" at bounding box center [135, 205] width 50 height 23
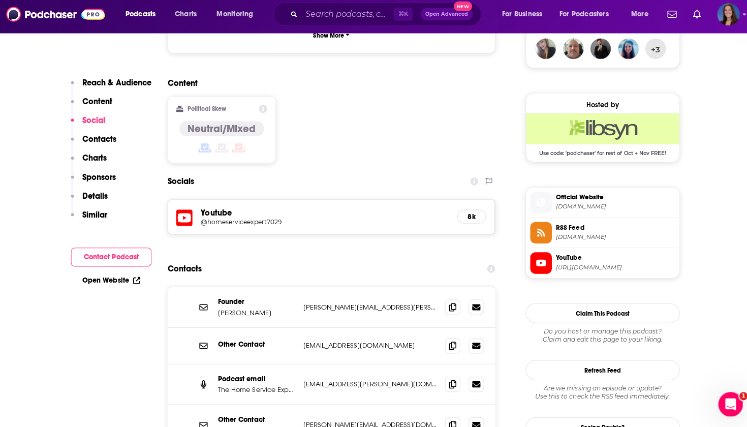
scroll to position [774, 0]
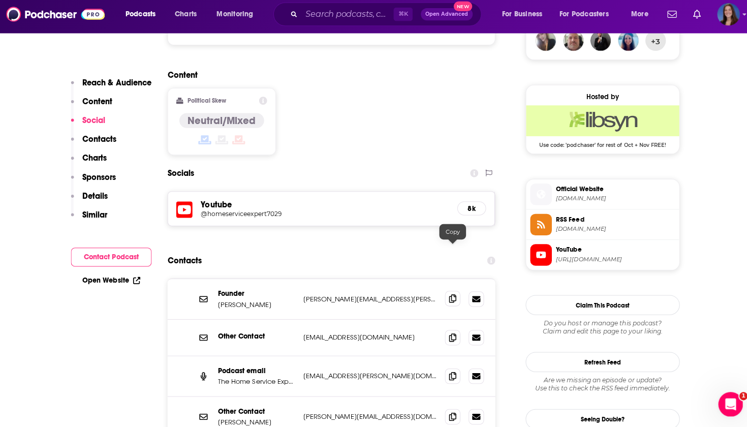
click at [446, 296] on icon at bounding box center [449, 300] width 7 height 8
click at [447, 334] on icon at bounding box center [449, 338] width 7 height 8
click at [449, 372] on icon at bounding box center [449, 376] width 7 height 8
click at [453, 409] on span at bounding box center [449, 416] width 15 height 15
